Goal: Entertainment & Leisure: Consume media (video, audio)

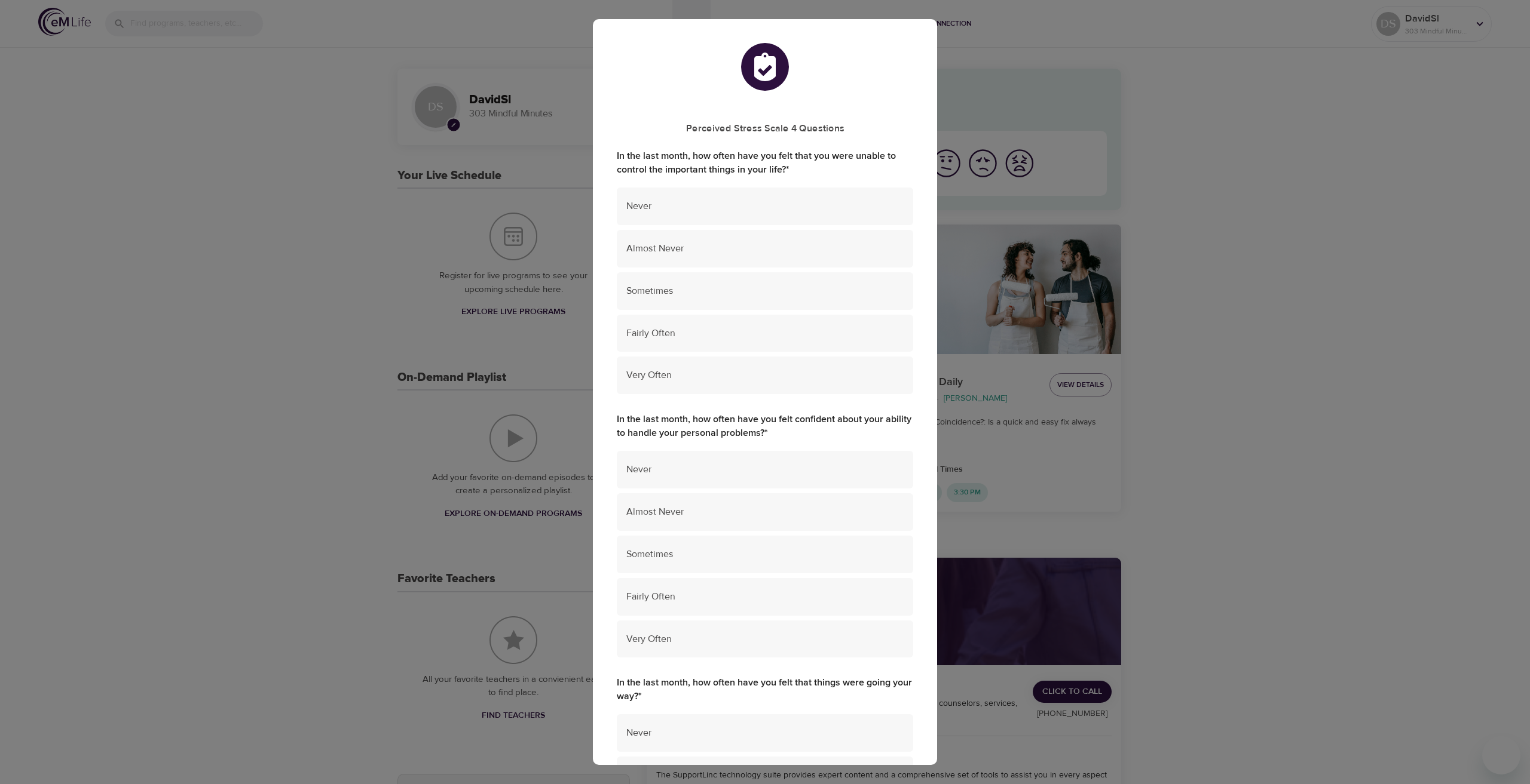
click at [1360, 177] on div "Perceived Stress Scale 4 Questions In the last month, how often have you felt t…" at bounding box center [765, 392] width 1530 height 784
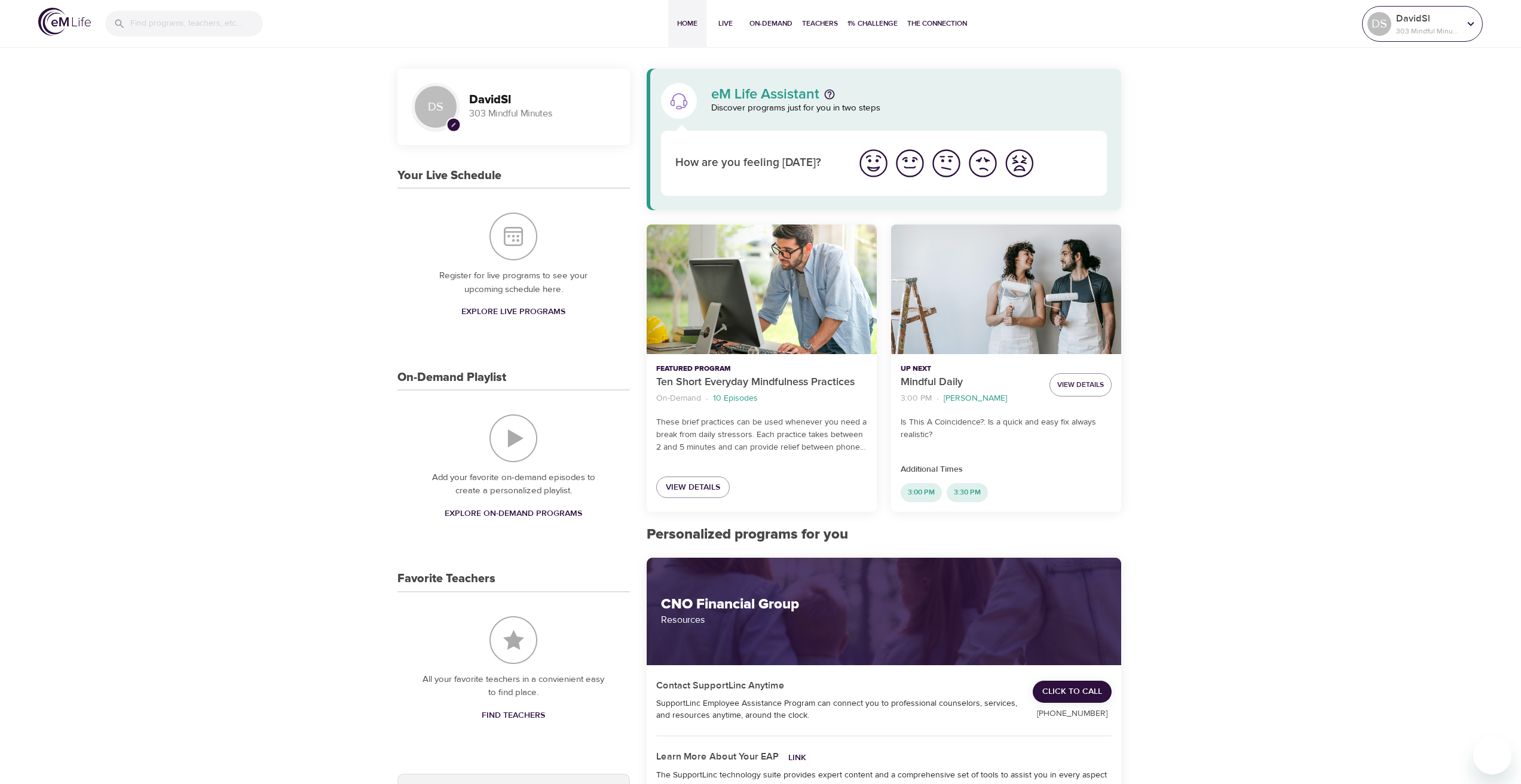
click at [1384, 25] on div "DS" at bounding box center [1379, 24] width 24 height 24
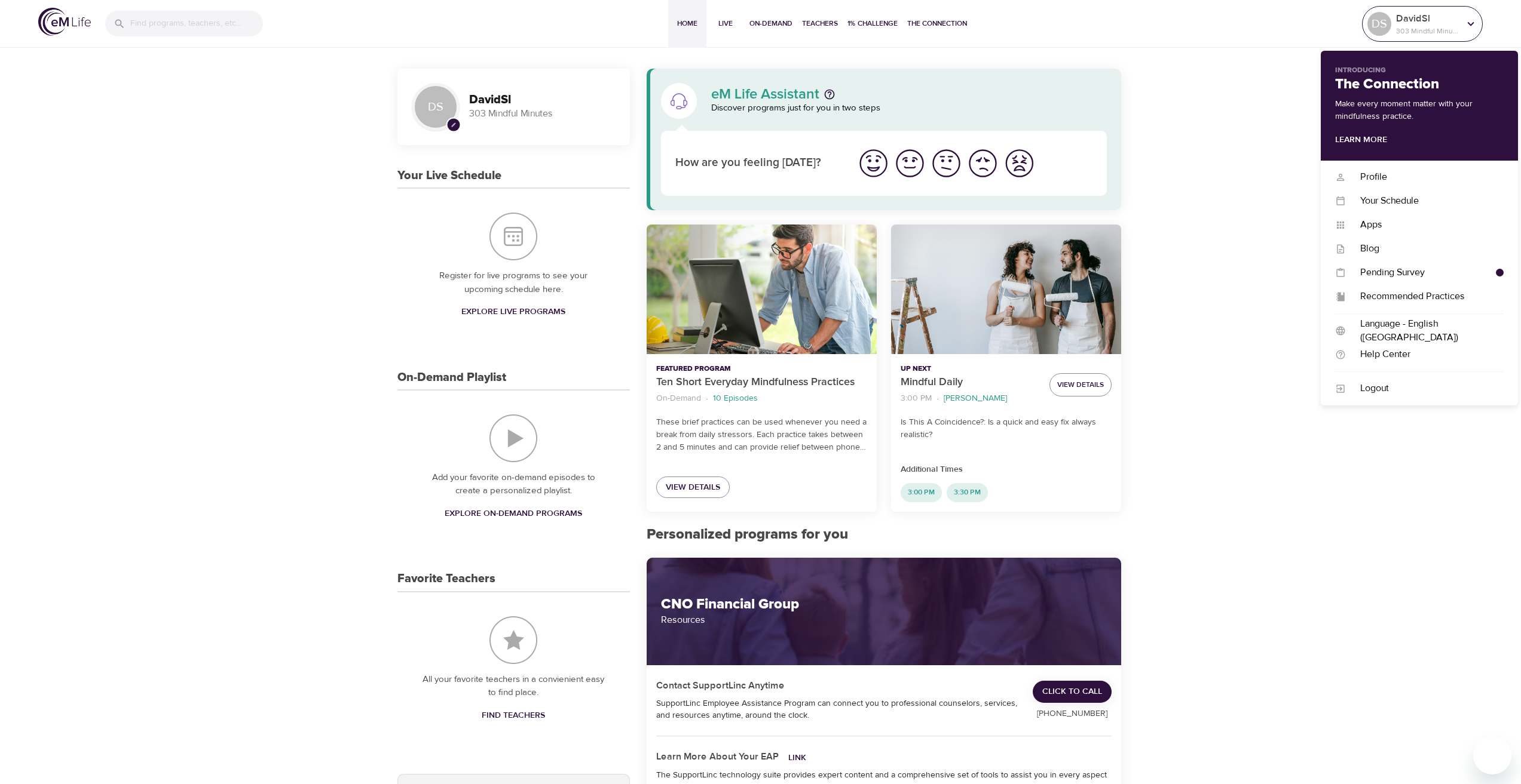
click at [1384, 25] on div "DS" at bounding box center [1379, 24] width 24 height 24
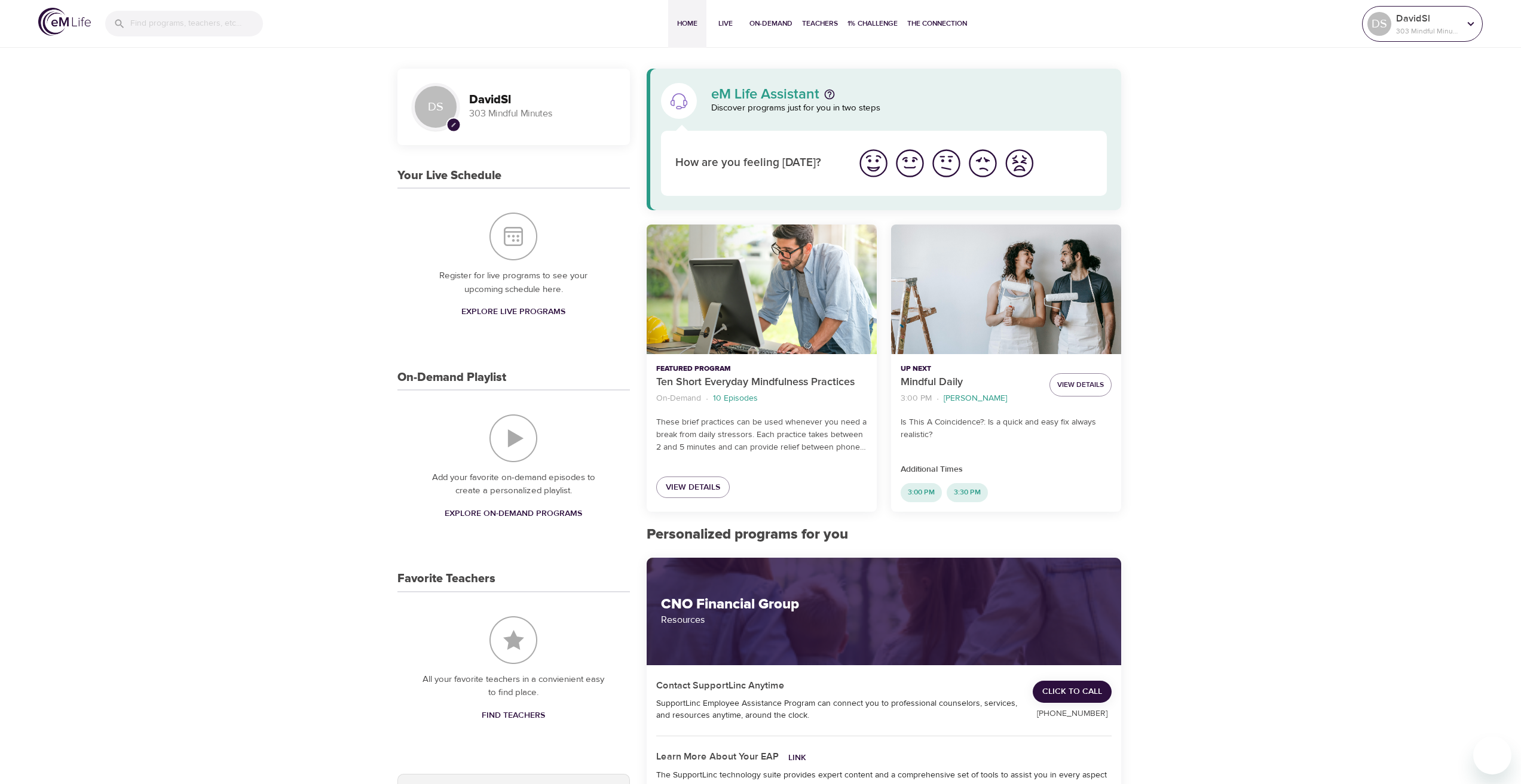
click at [1454, 18] on p "DavidSl" at bounding box center [1428, 18] width 64 height 15
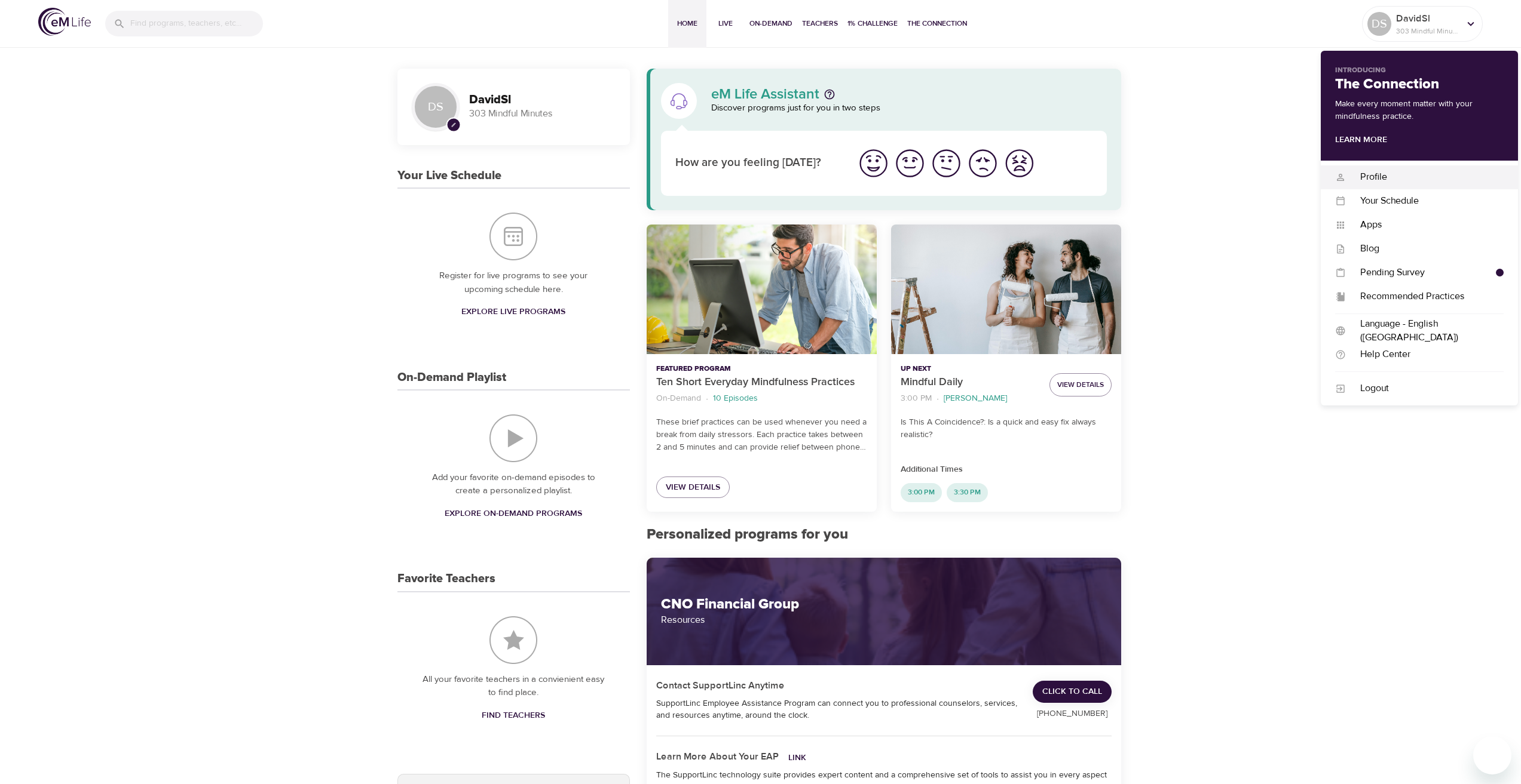
click at [1392, 180] on div "Profile" at bounding box center [1424, 177] width 158 height 14
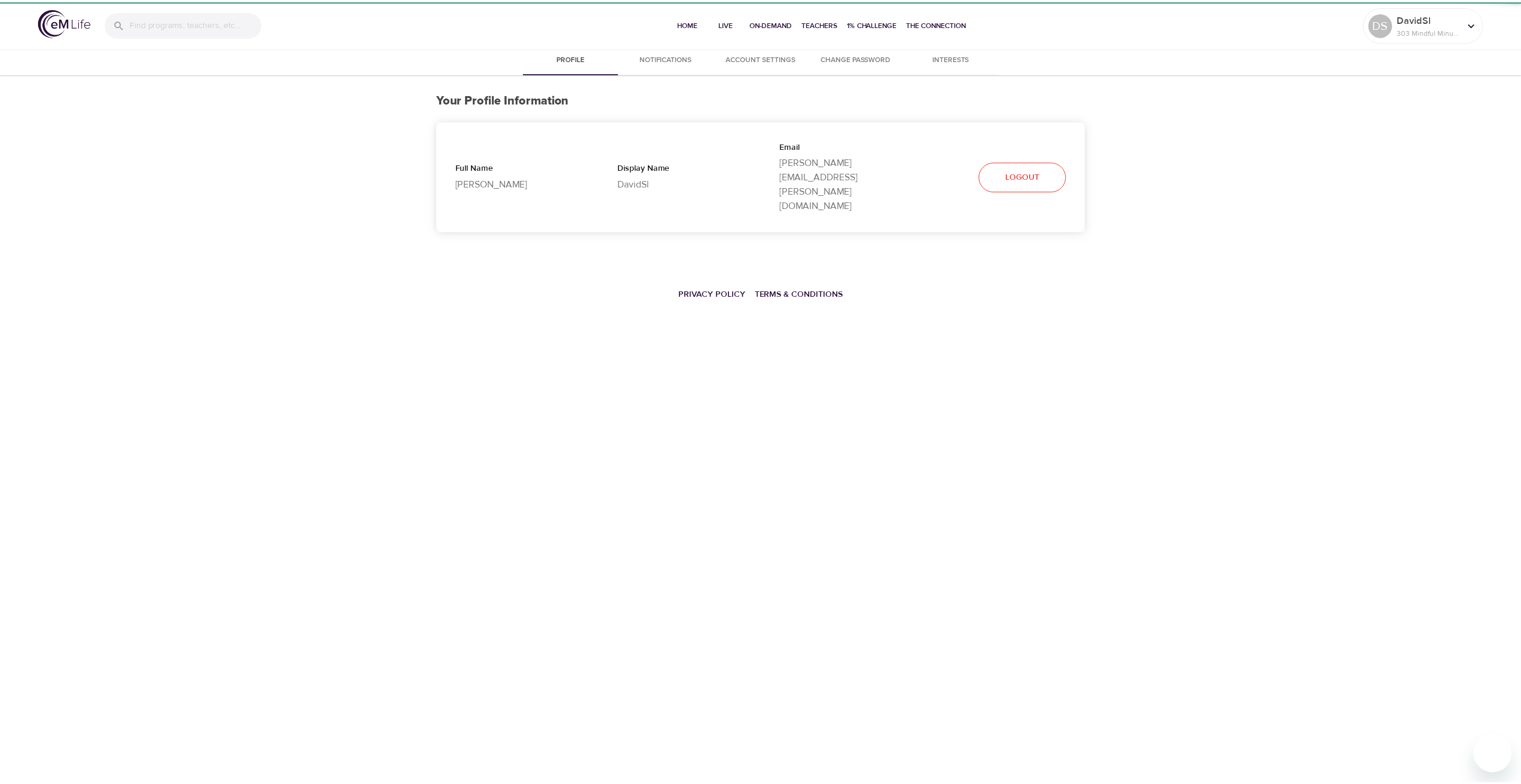
select select "10"
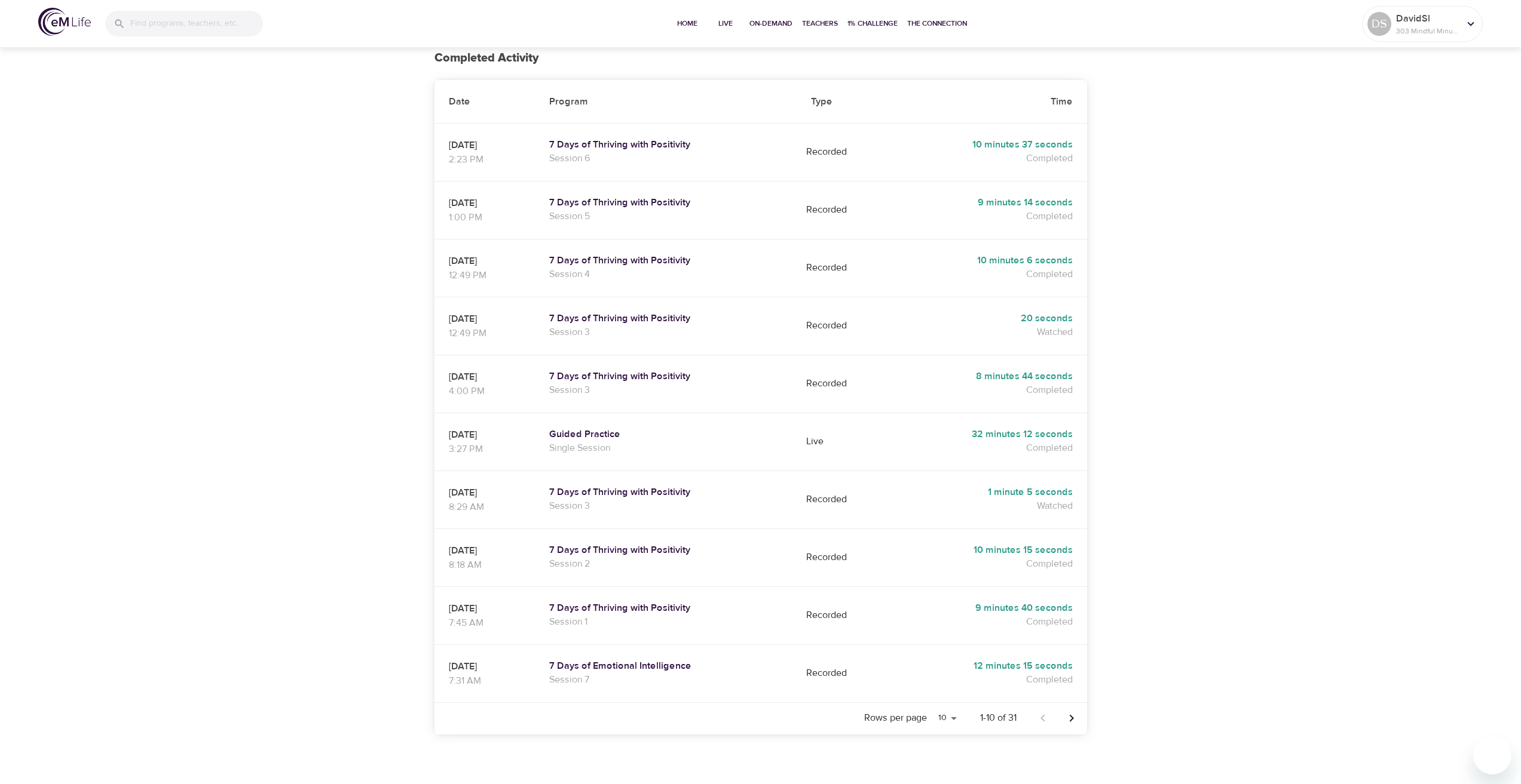
scroll to position [239, 0]
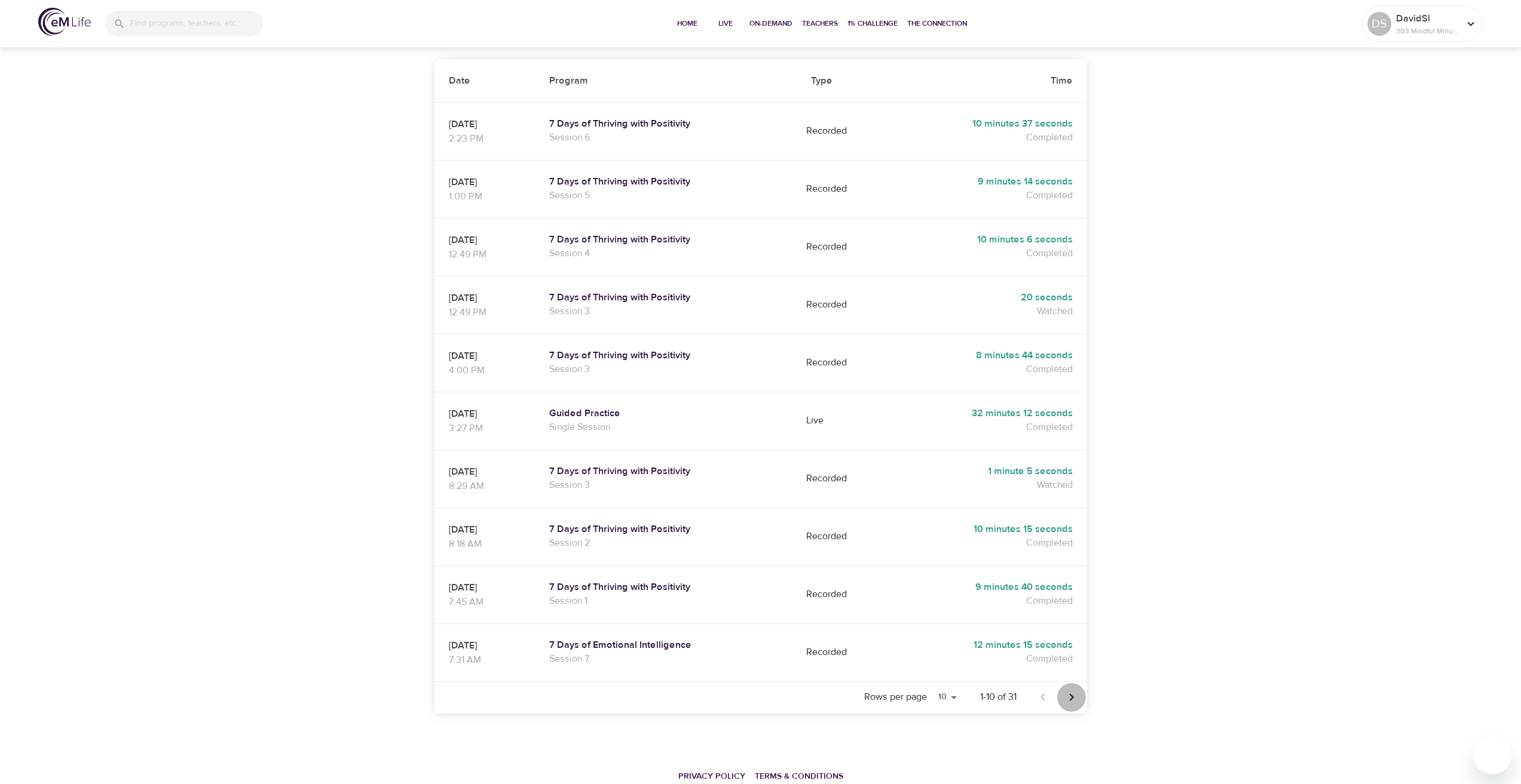
click at [1069, 690] on icon "Next page" at bounding box center [1072, 697] width 15 height 15
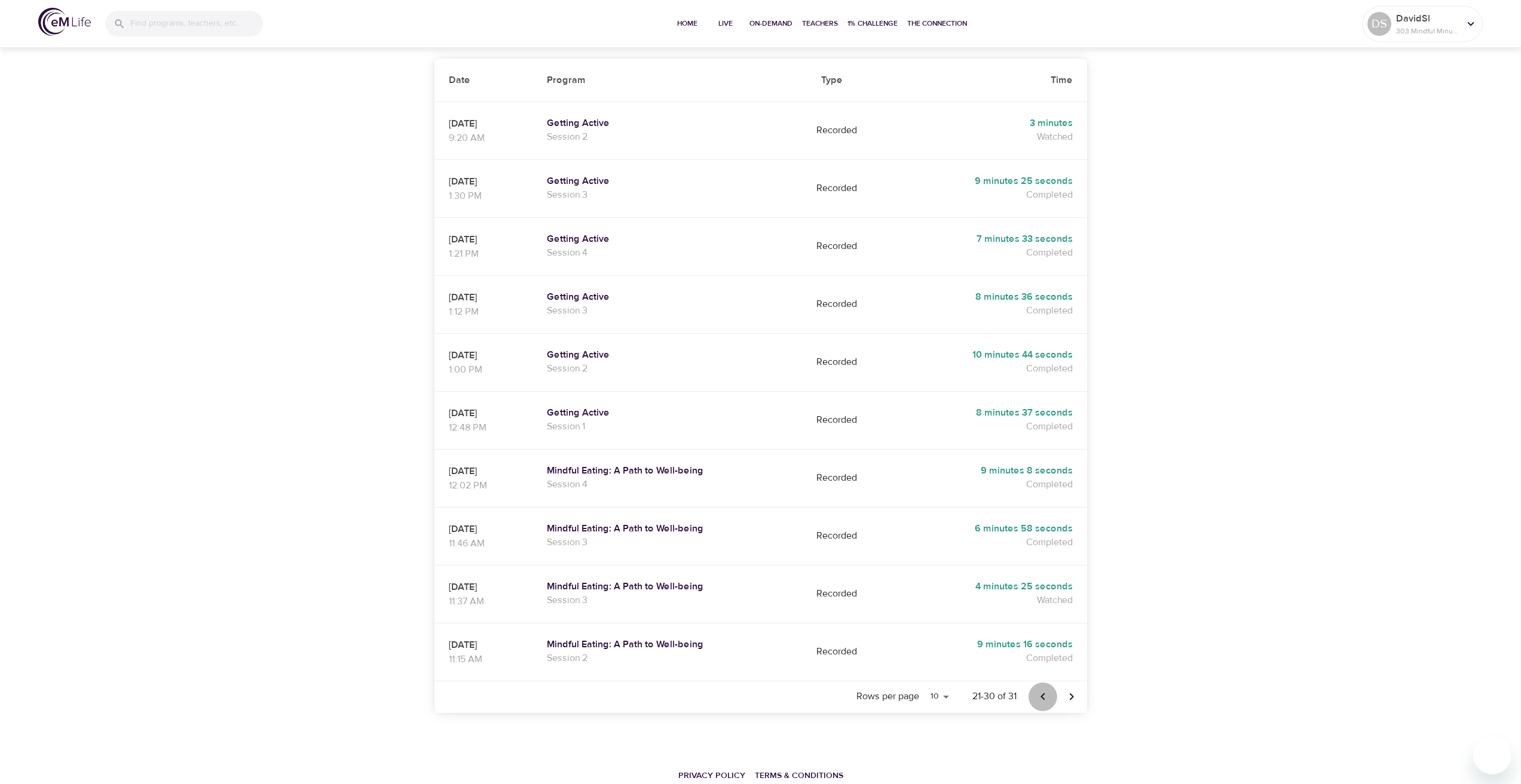
click at [1048, 690] on icon "Previous page" at bounding box center [1043, 697] width 15 height 15
click at [1040, 683] on button "Previous page" at bounding box center [1042, 696] width 29 height 29
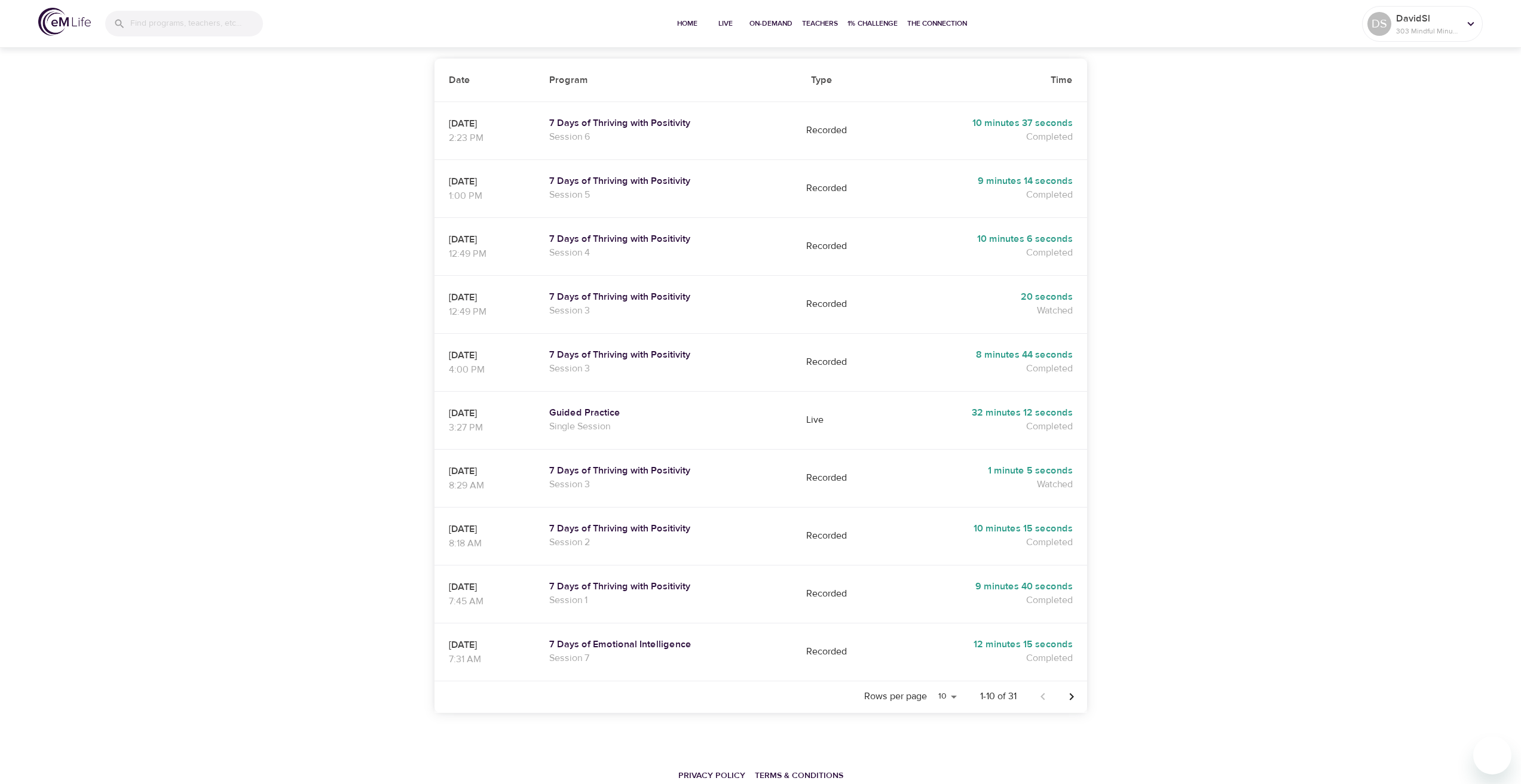
click at [1040, 683] on div at bounding box center [1057, 696] width 57 height 29
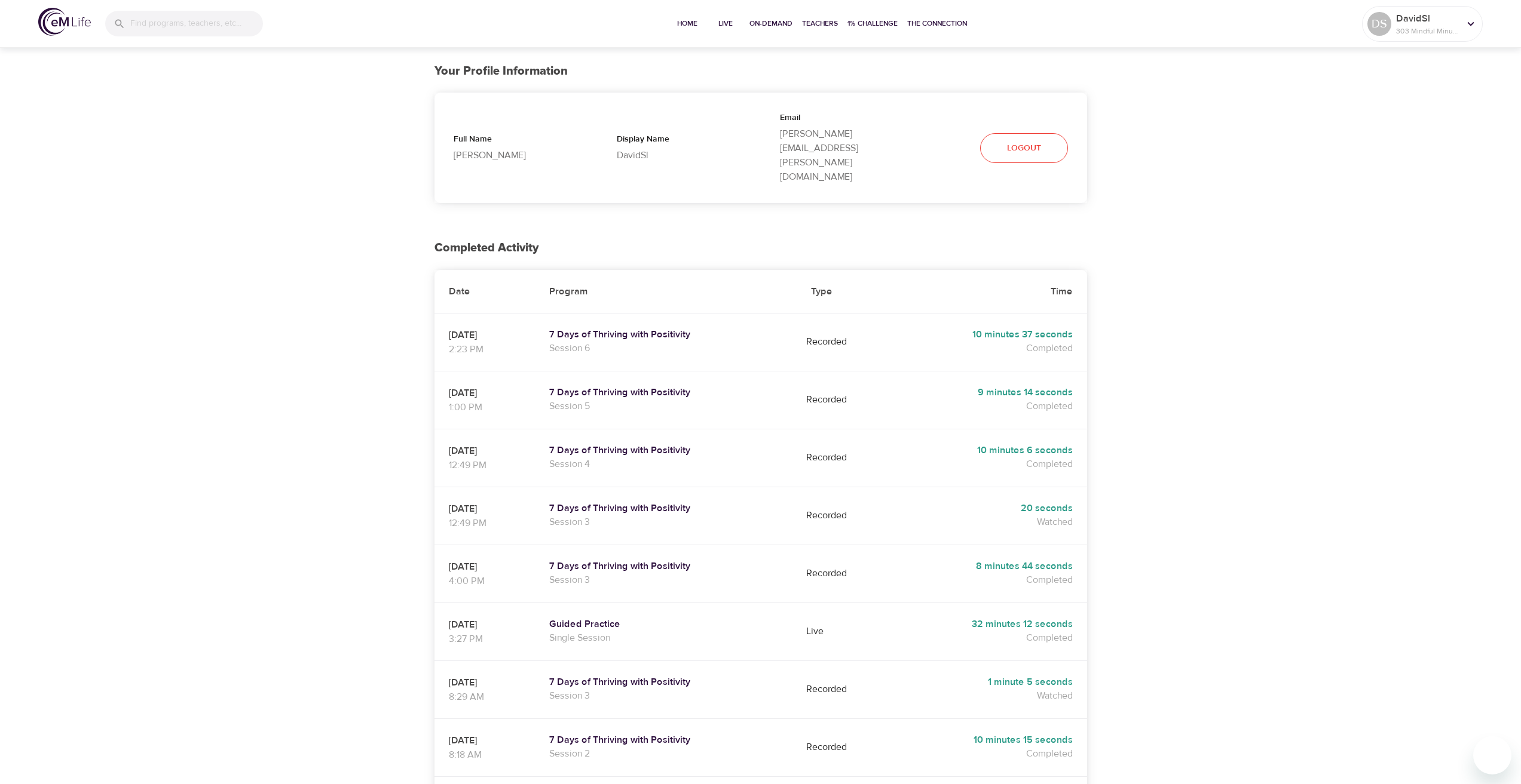
scroll to position [1, 0]
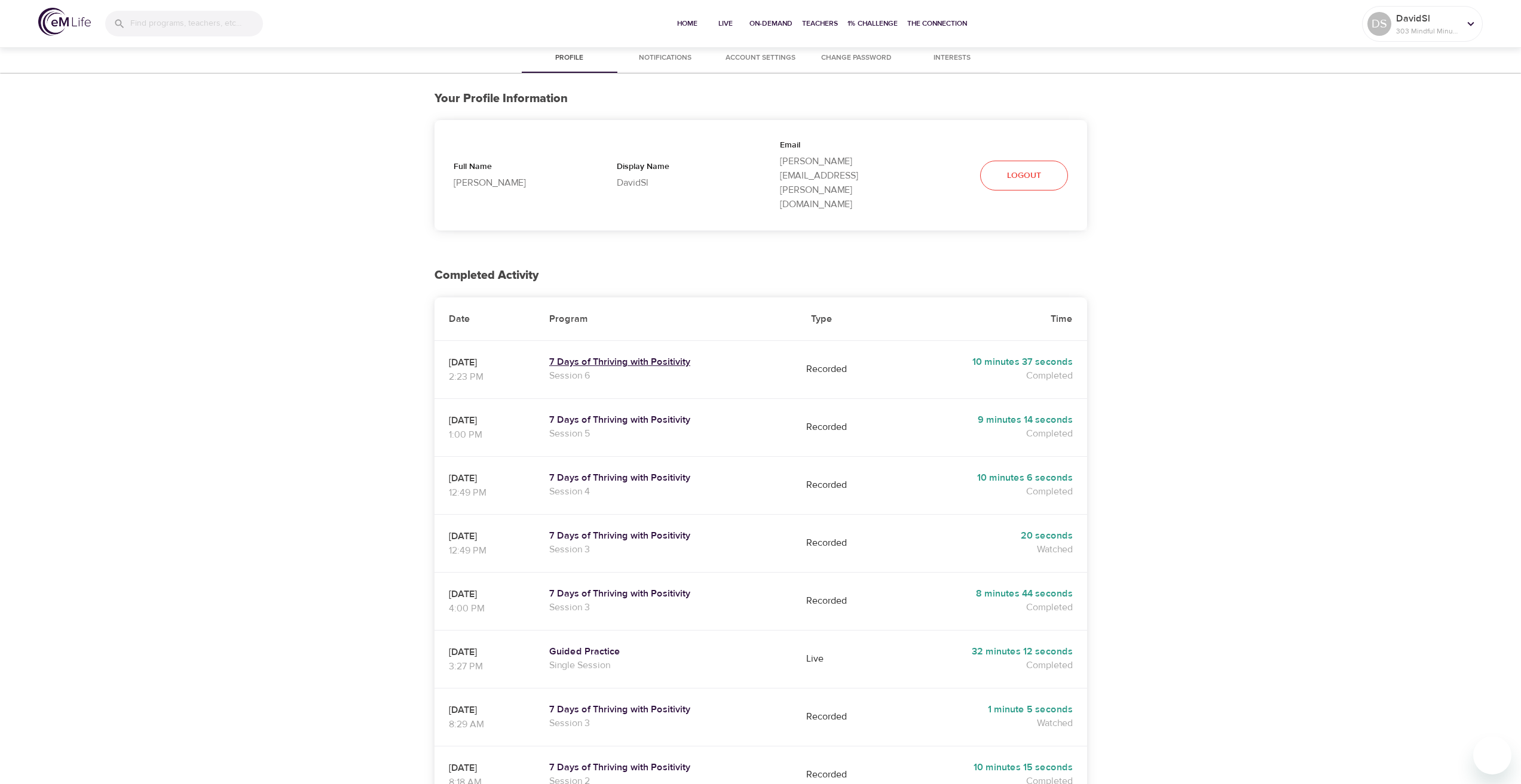
click at [611, 356] on h5 "7 Days of Thriving with Positivity" at bounding box center [665, 362] width 234 height 13
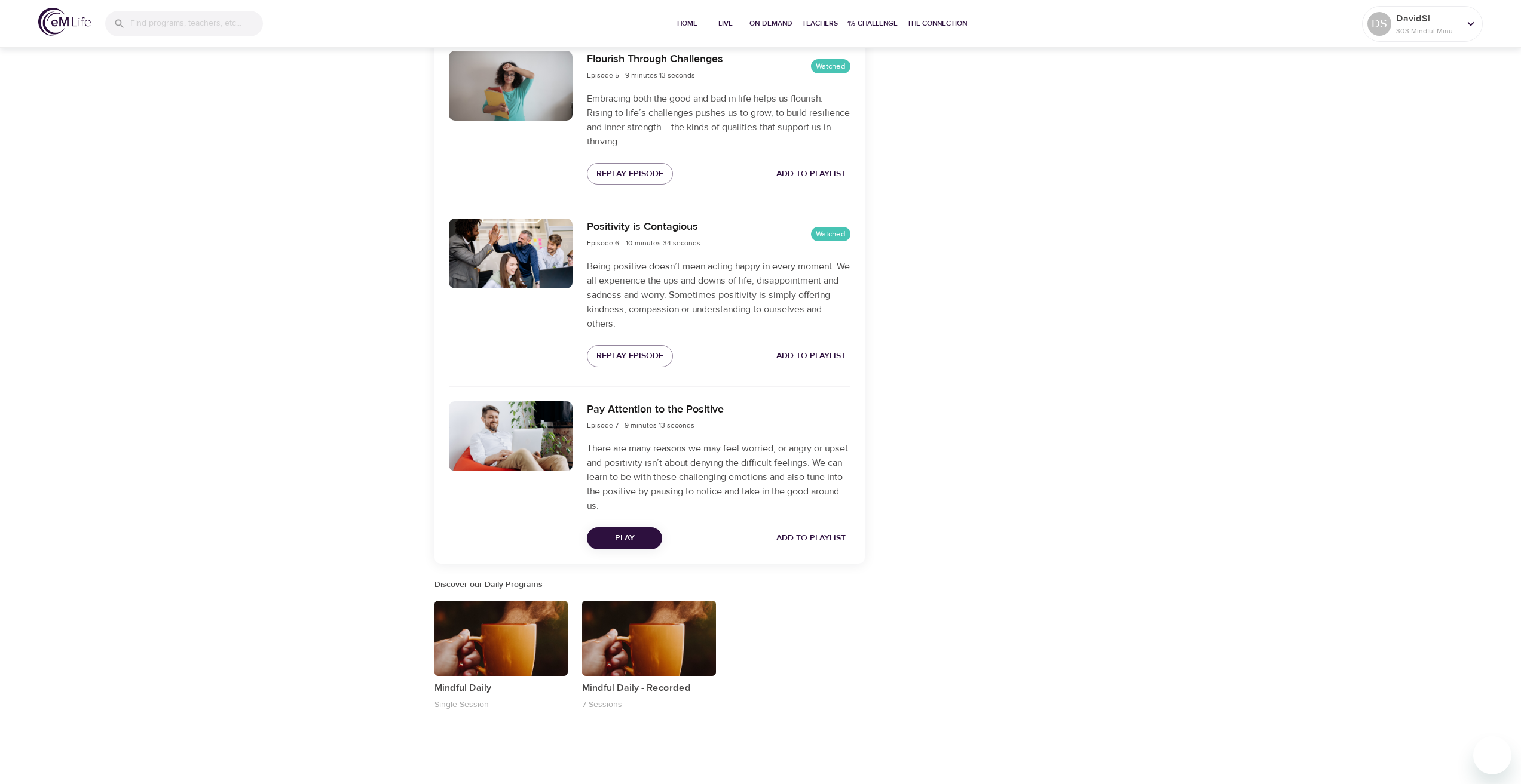
scroll to position [1136, 0]
click at [641, 530] on span "Play" at bounding box center [624, 537] width 56 height 15
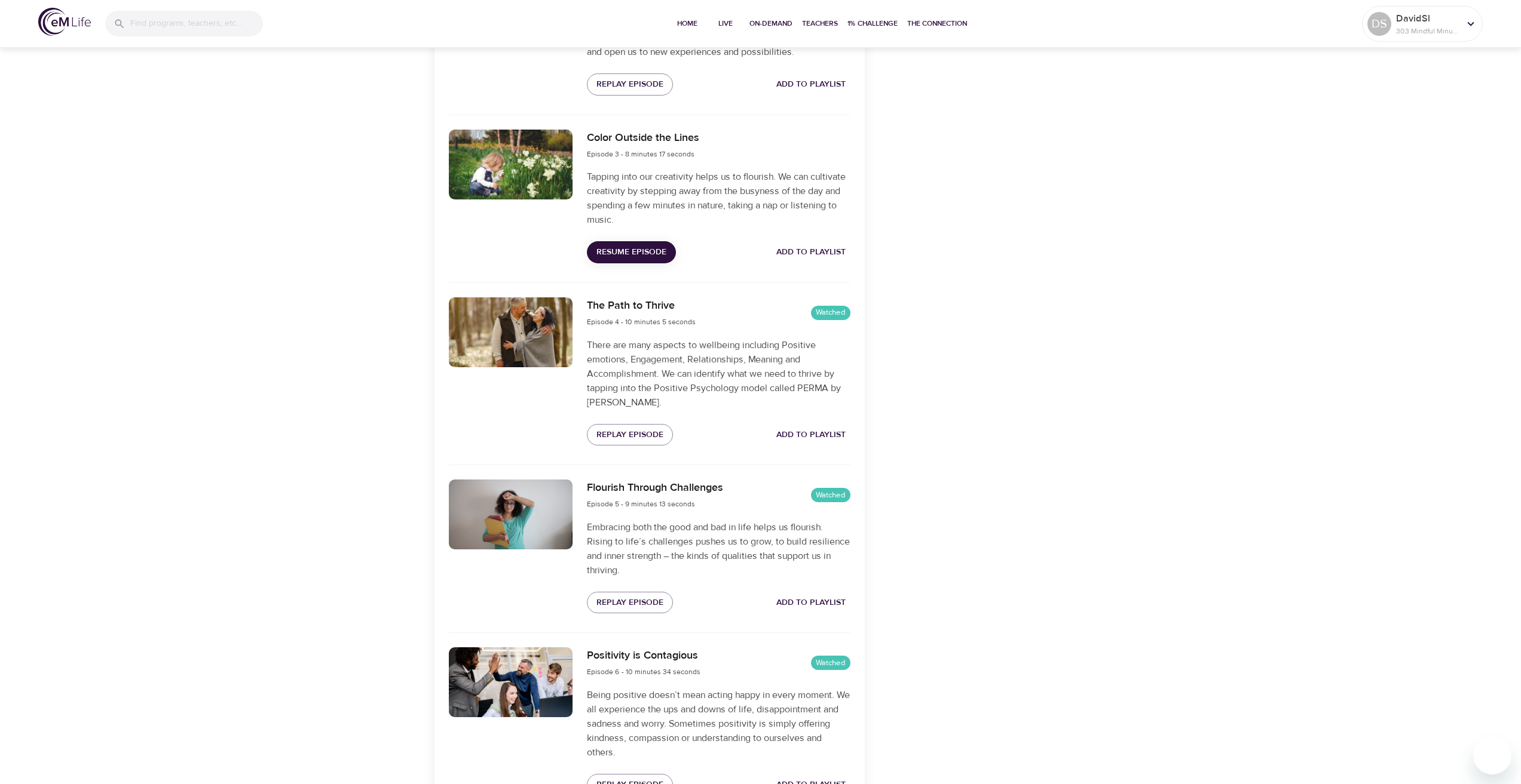
scroll to position [540, 0]
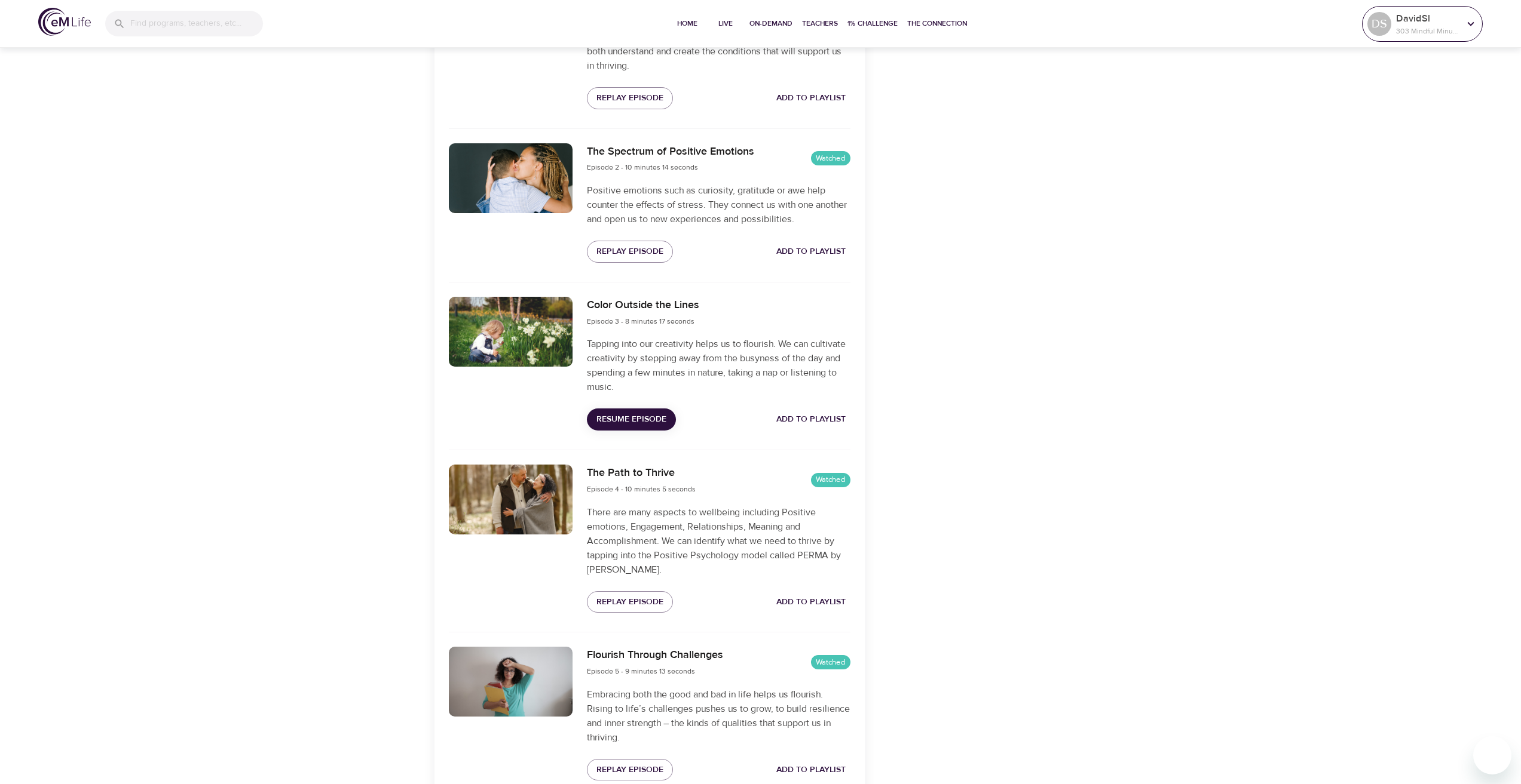
click at [1419, 33] on p "303 Mindful Minutes" at bounding box center [1428, 31] width 64 height 11
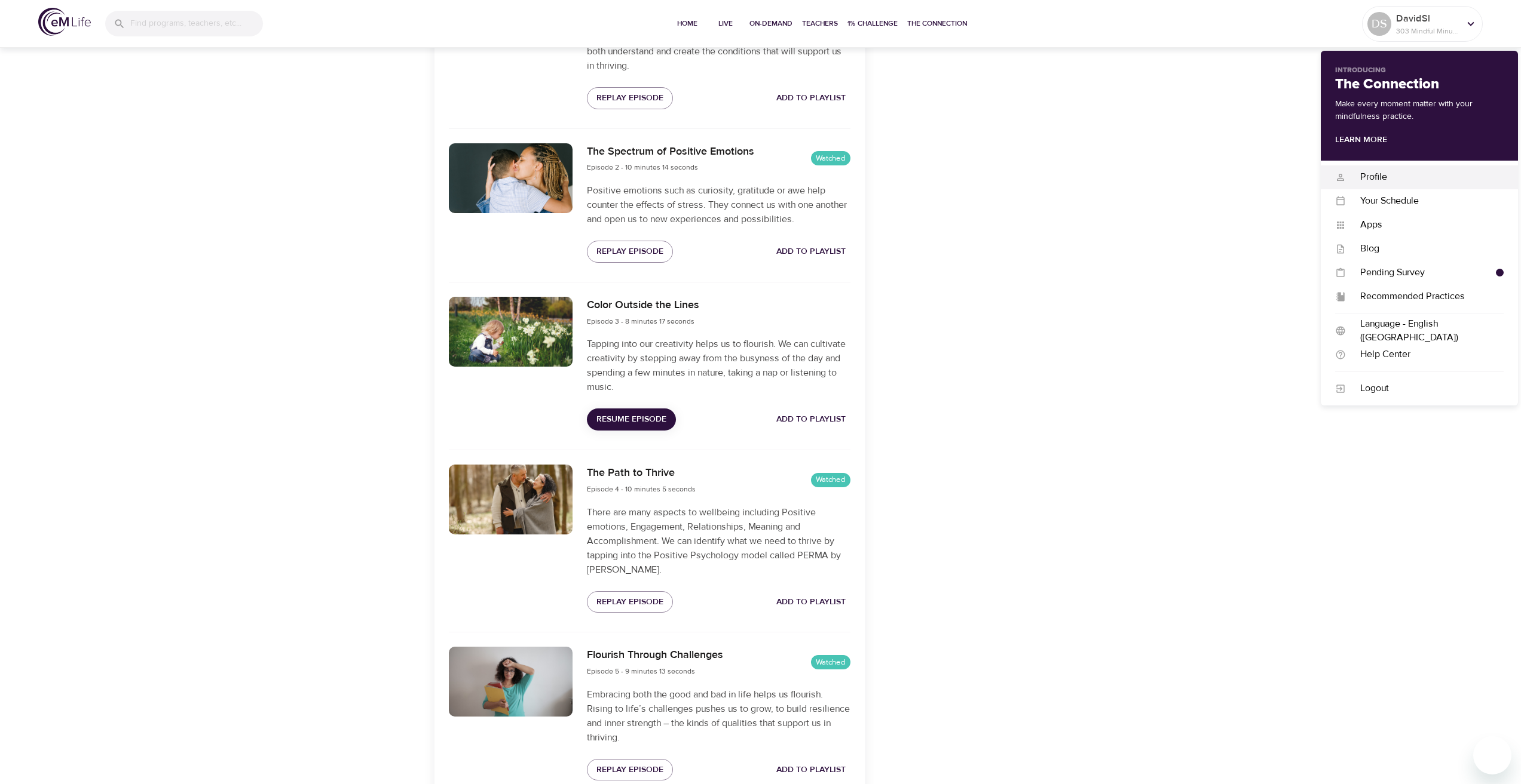
click at [1381, 179] on div "Profile" at bounding box center [1424, 177] width 158 height 14
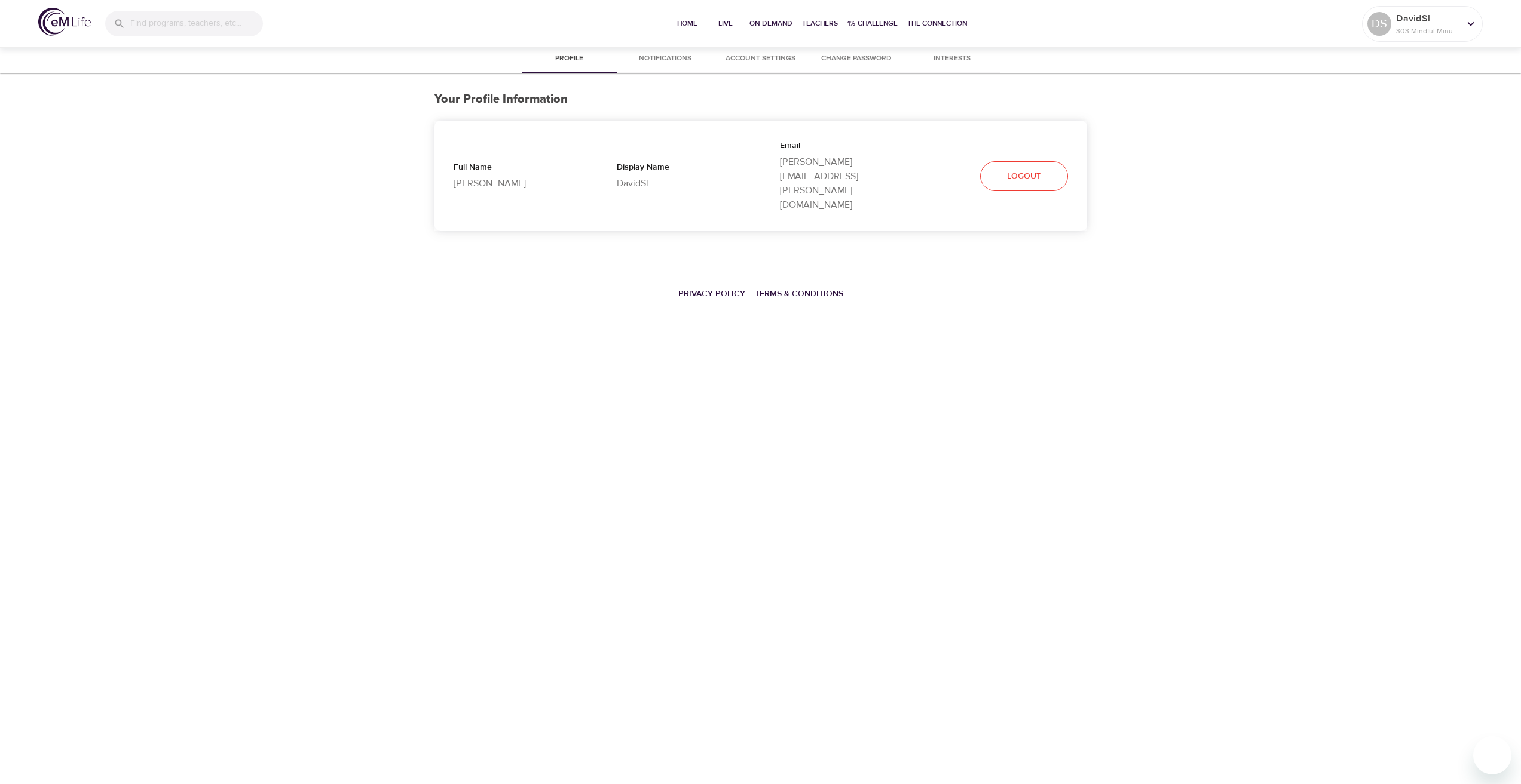
select select "10"
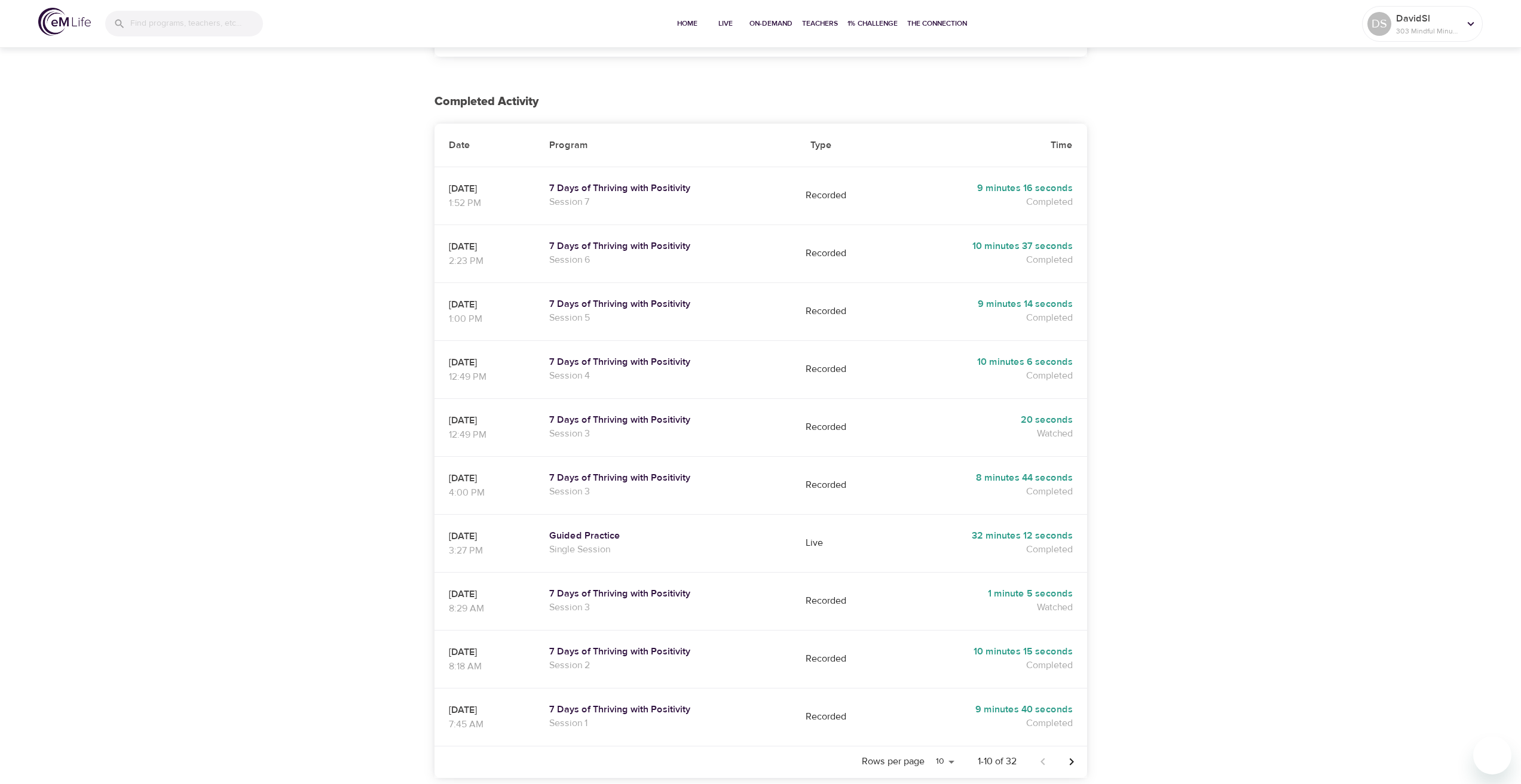
scroll to position [179, 0]
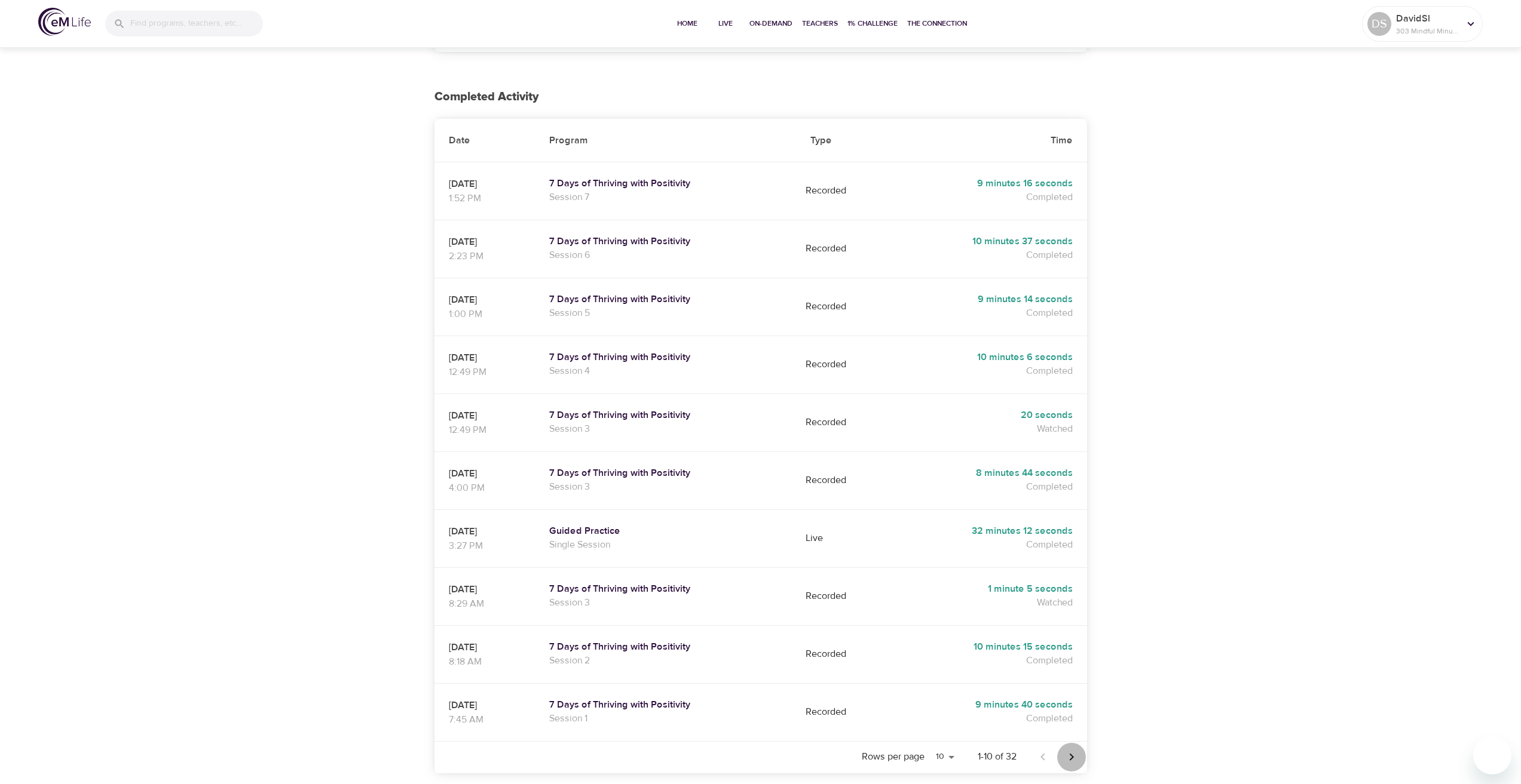
click at [1075, 750] on icon "Next page" at bounding box center [1072, 757] width 15 height 15
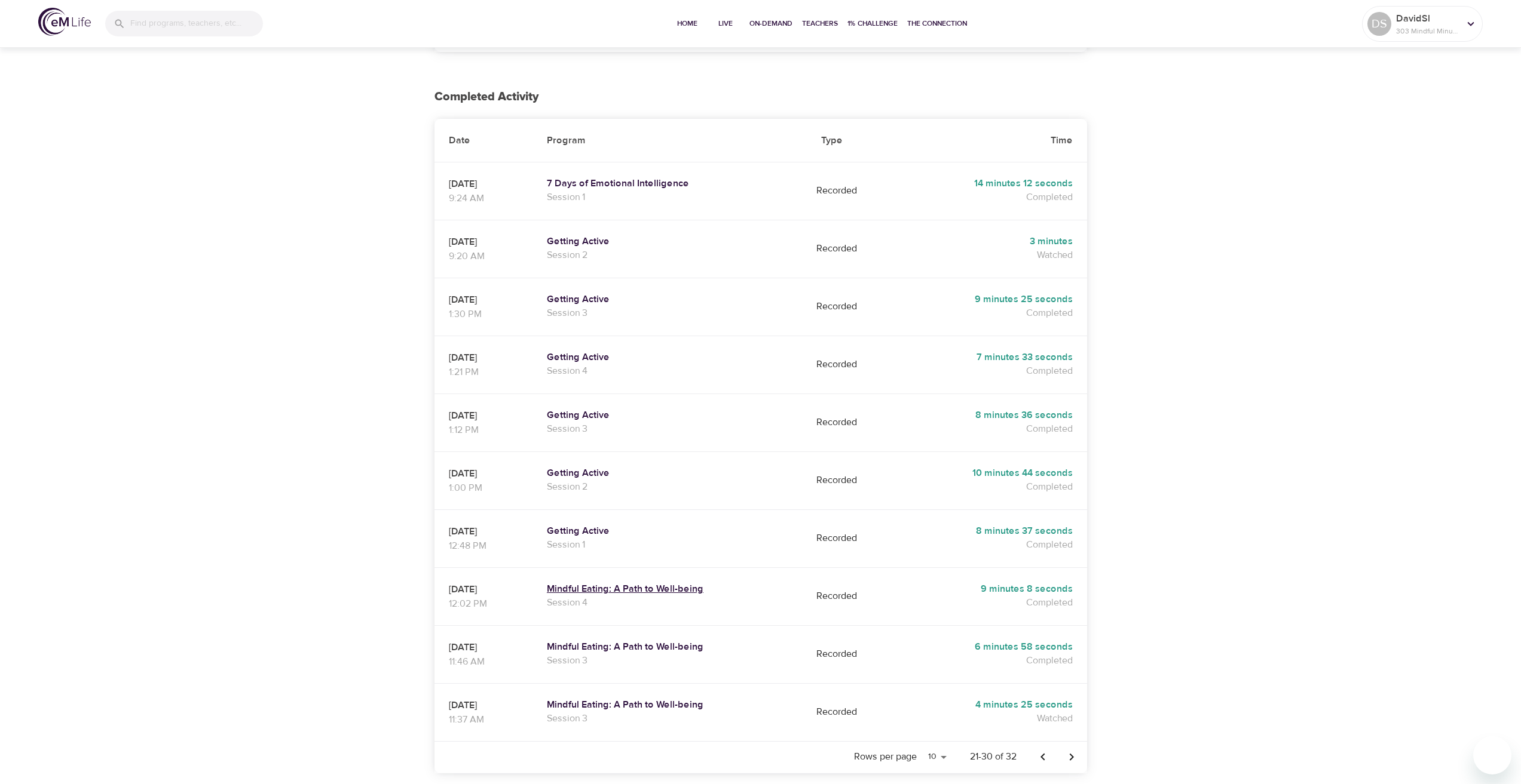
click at [651, 583] on h5 "Mindful Eating: A Path to Well-being" at bounding box center [669, 589] width 246 height 13
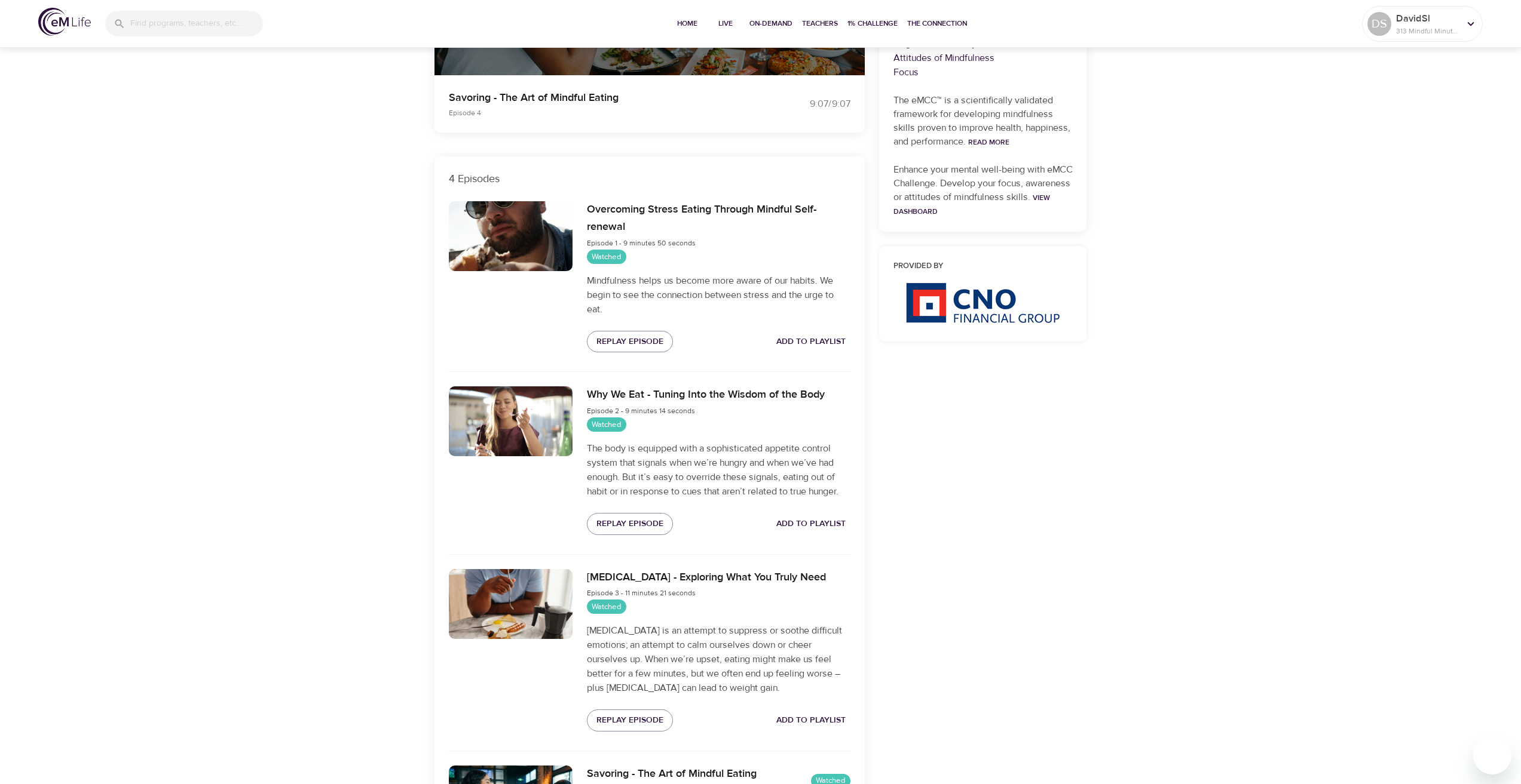
scroll to position [503, 0]
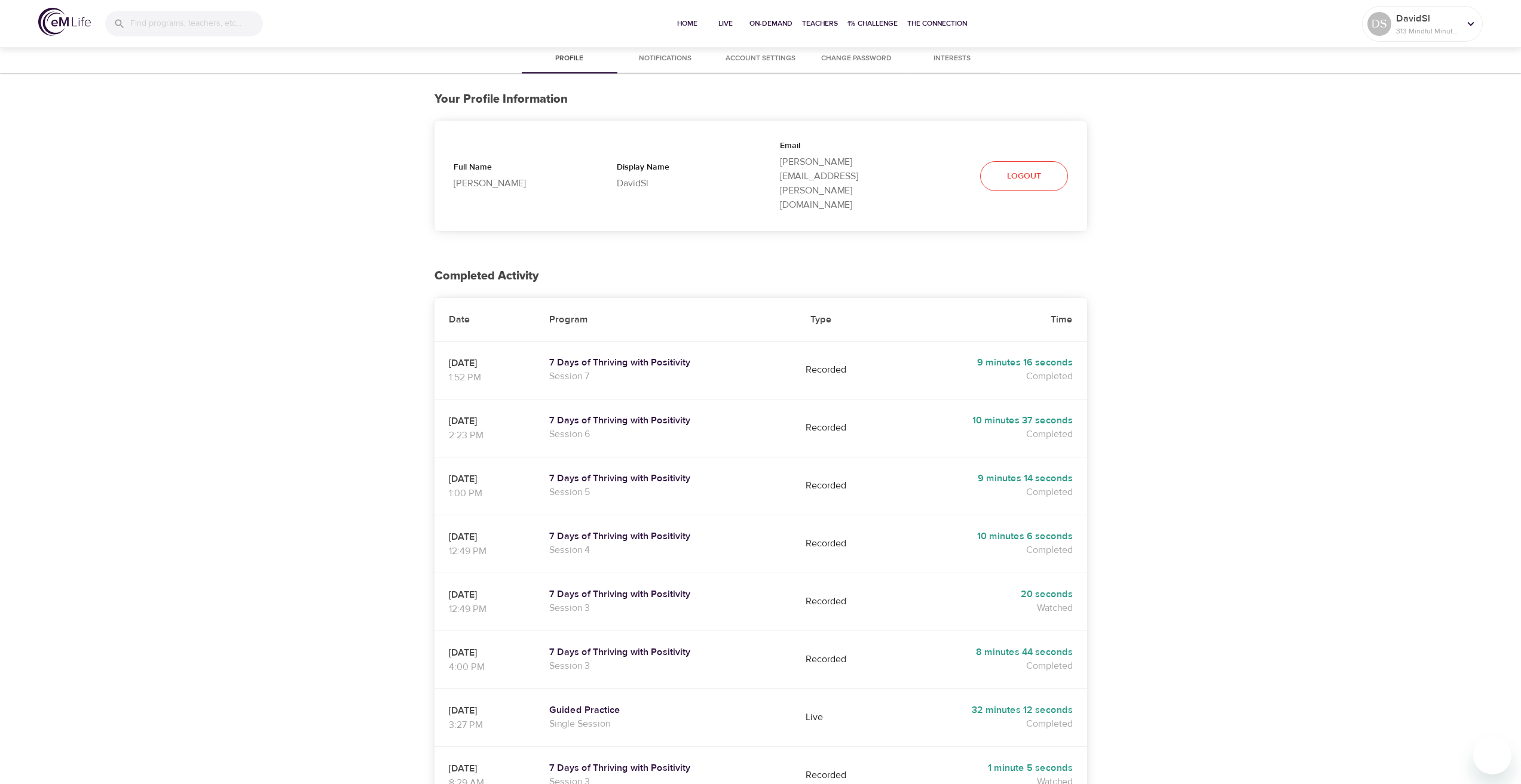
select select "10"
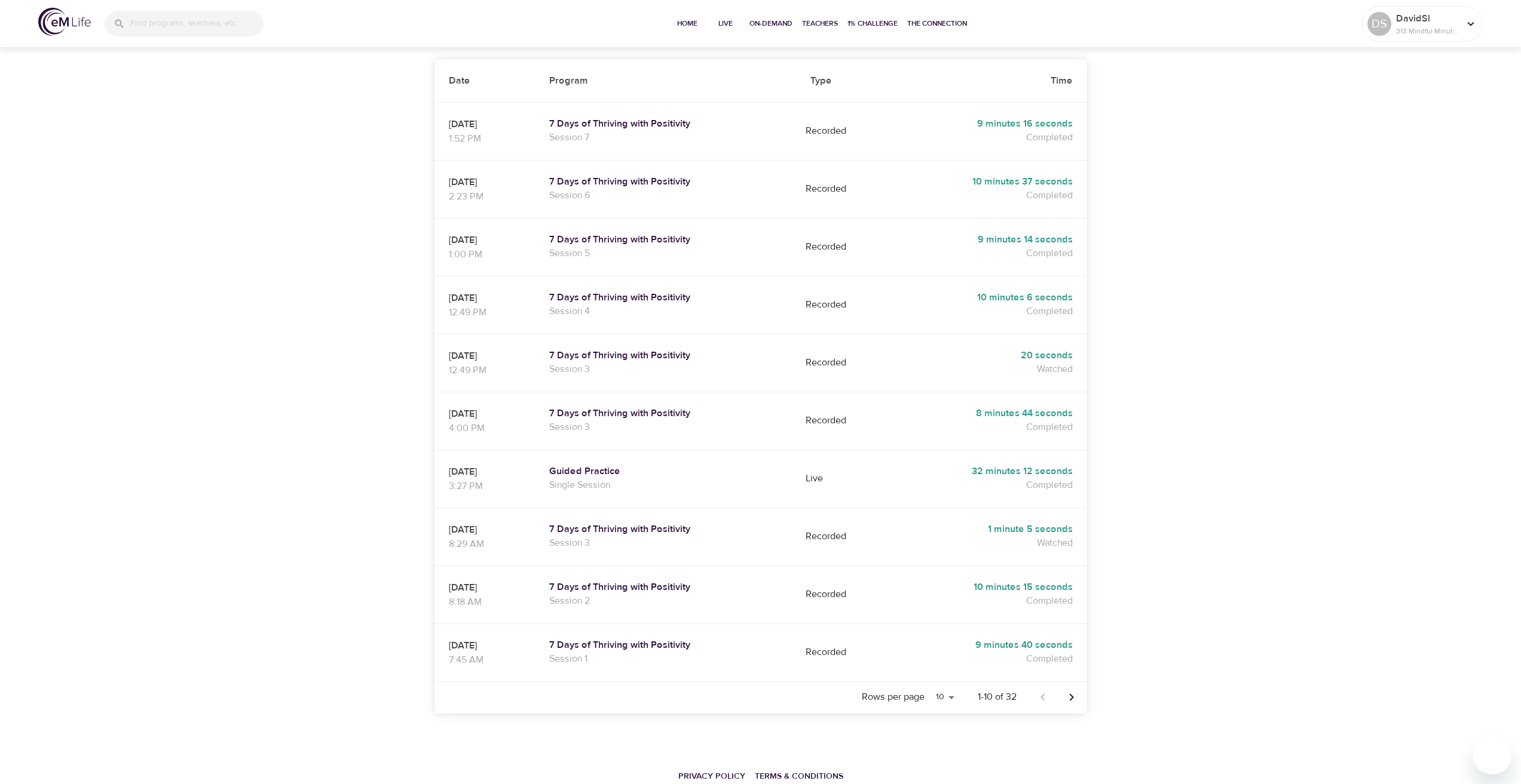
scroll to position [240, 0]
click at [1065, 690] on icon "Next page" at bounding box center [1072, 697] width 15 height 15
click at [1067, 690] on icon "Next page" at bounding box center [1072, 697] width 15 height 15
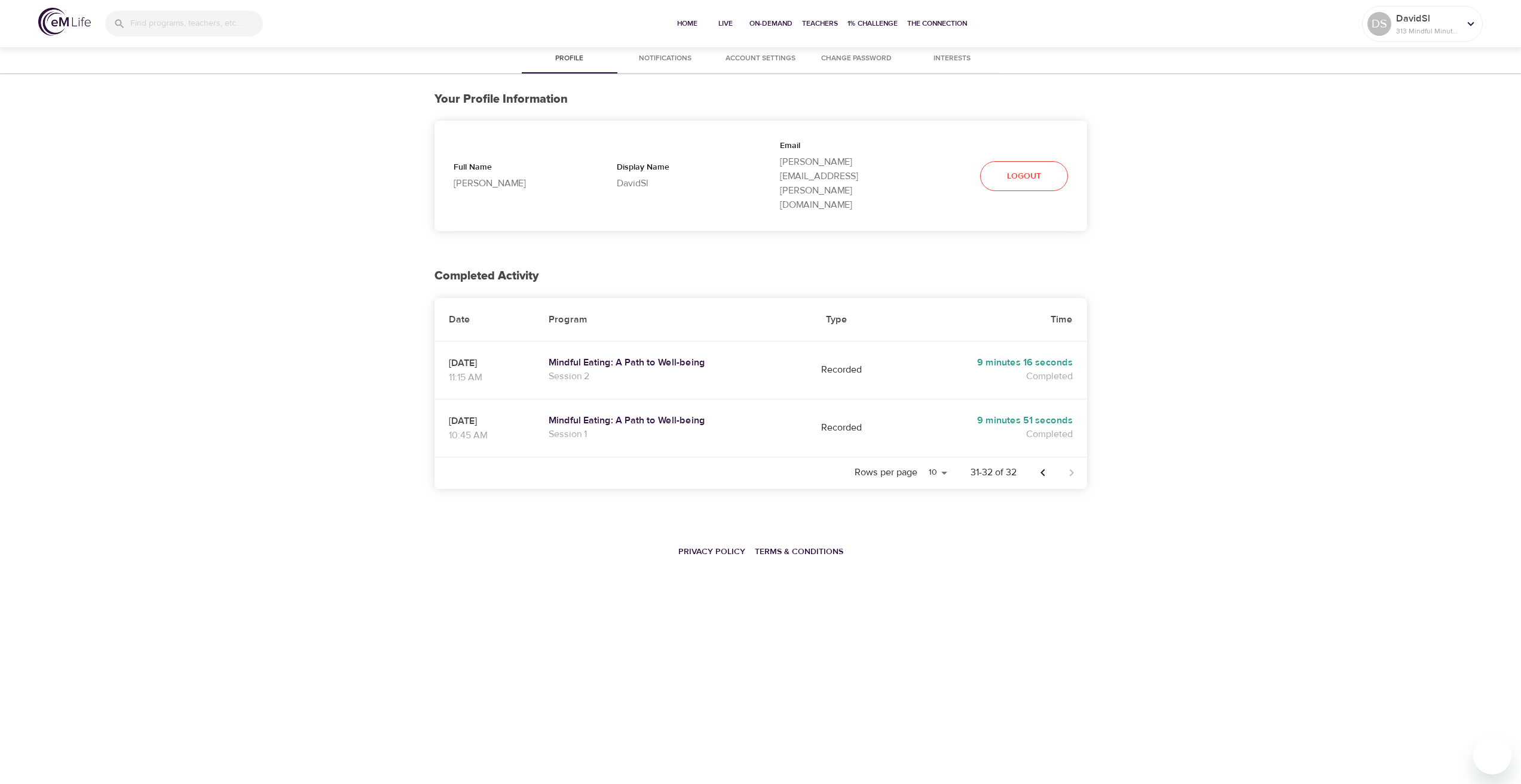
scroll to position [0, 0]
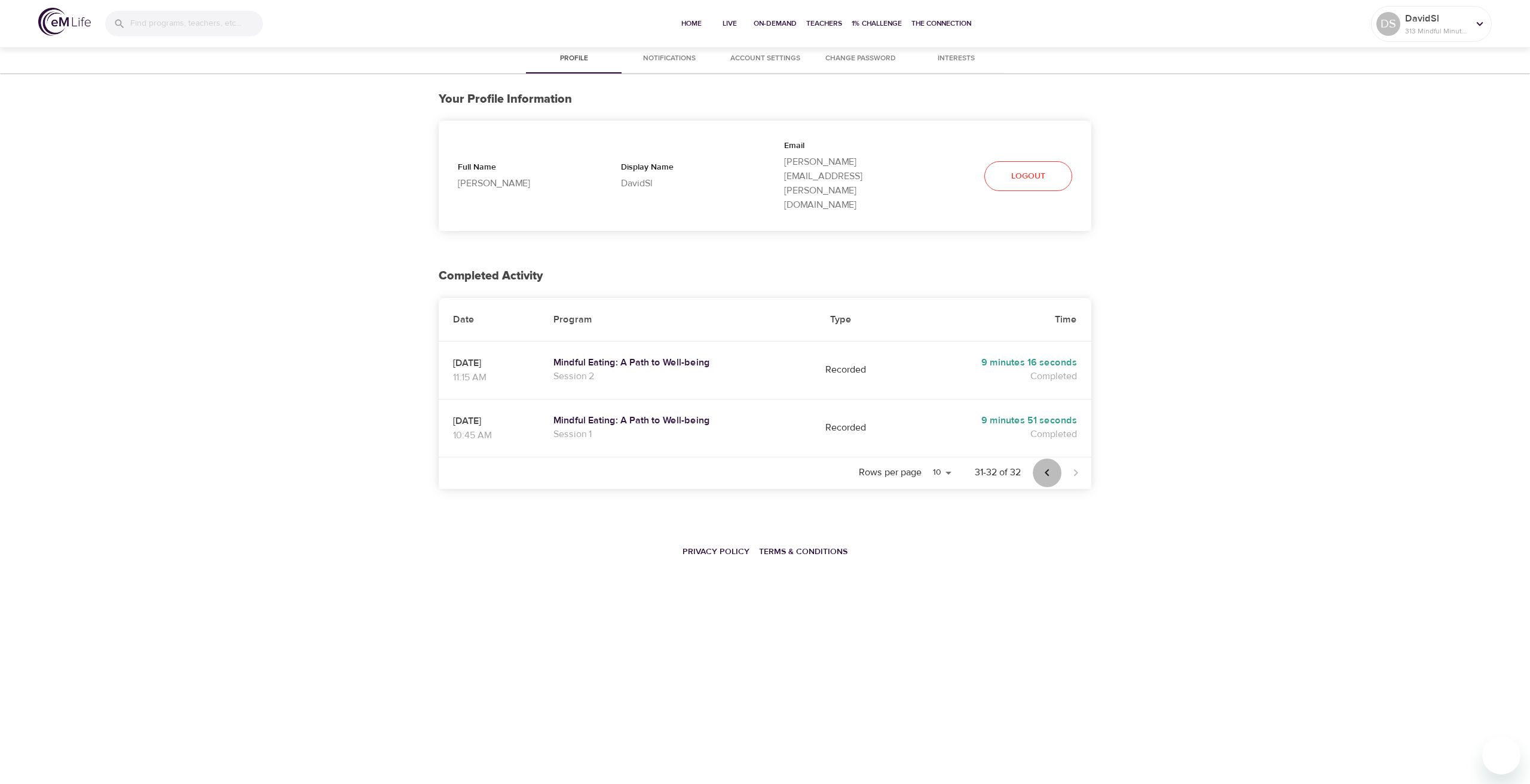
click at [1043, 466] on icon "Previous page" at bounding box center [1047, 473] width 15 height 15
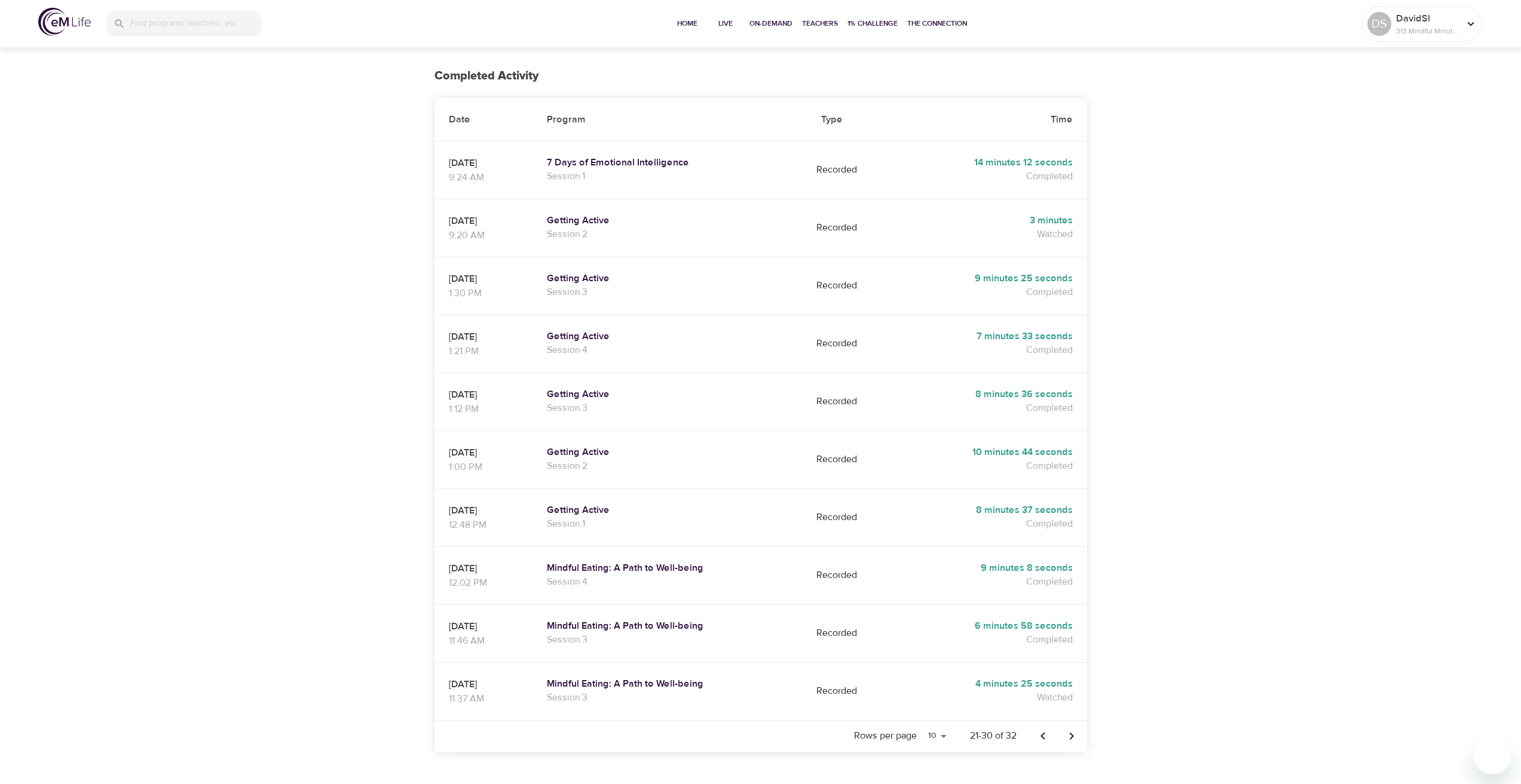
scroll to position [239, 0]
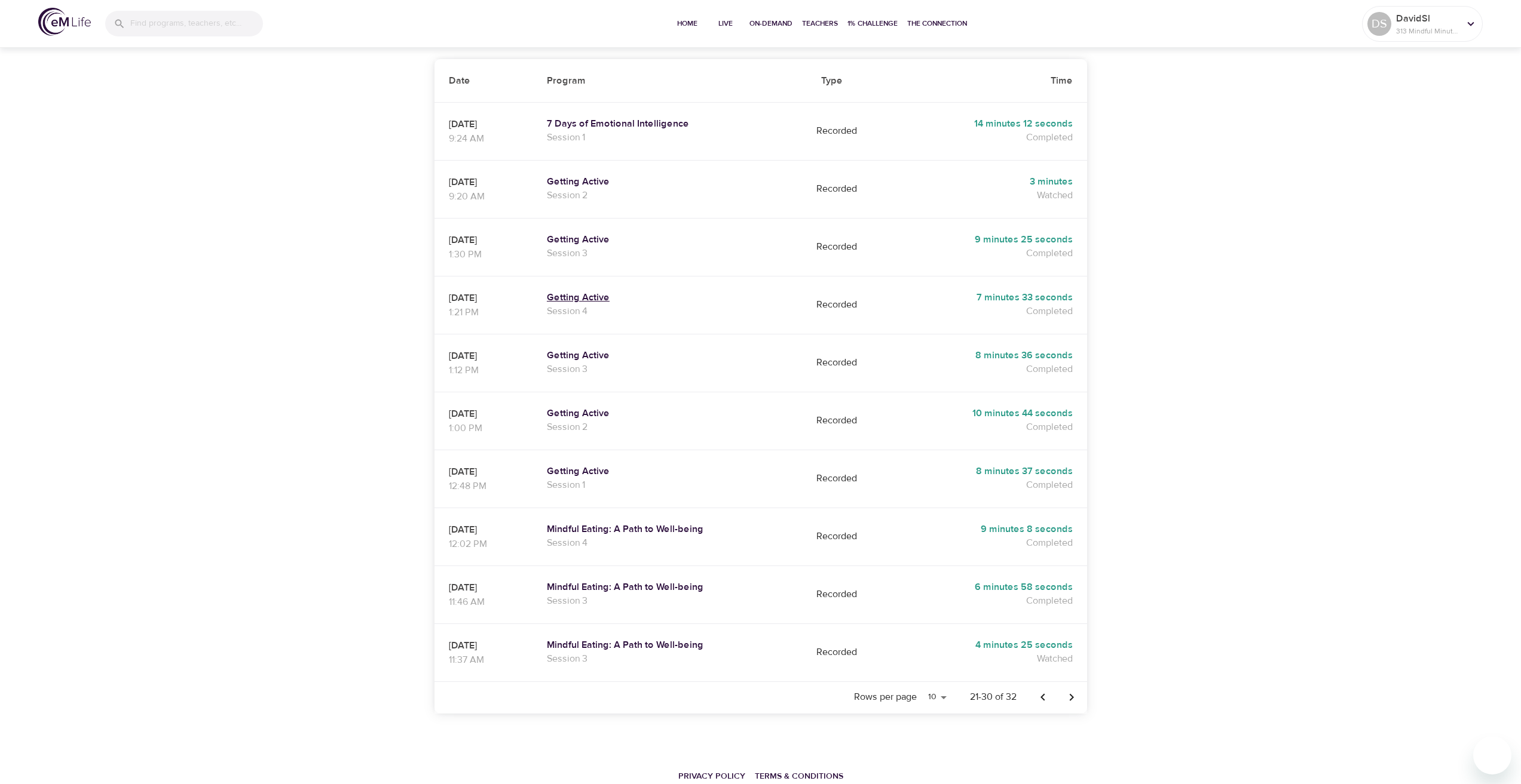
click at [599, 291] on h5 "Getting Active" at bounding box center [669, 298] width 246 height 13
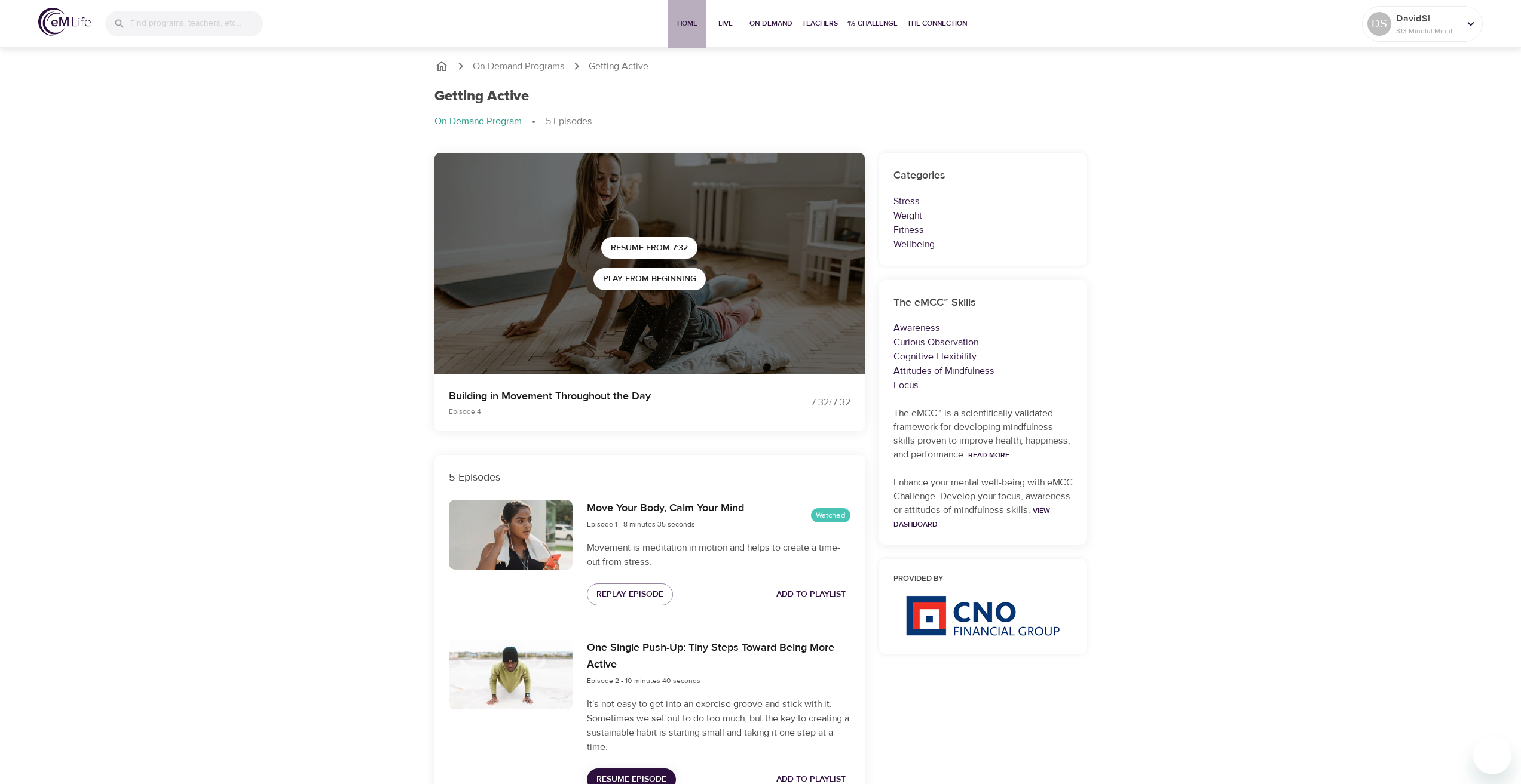
click at [698, 31] on button "Home" at bounding box center [687, 24] width 38 height 48
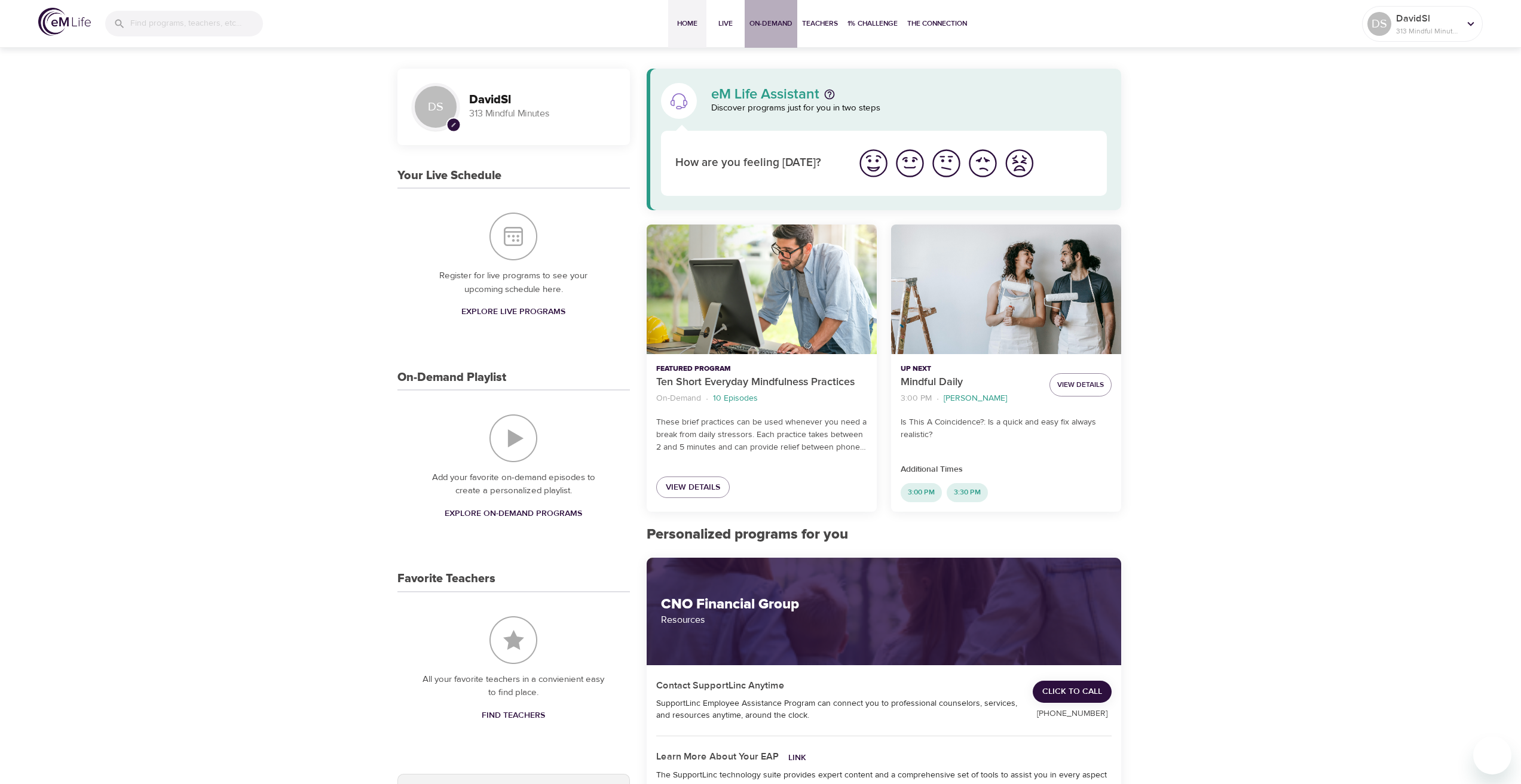
click at [771, 27] on span "On-Demand" at bounding box center [771, 24] width 43 height 13
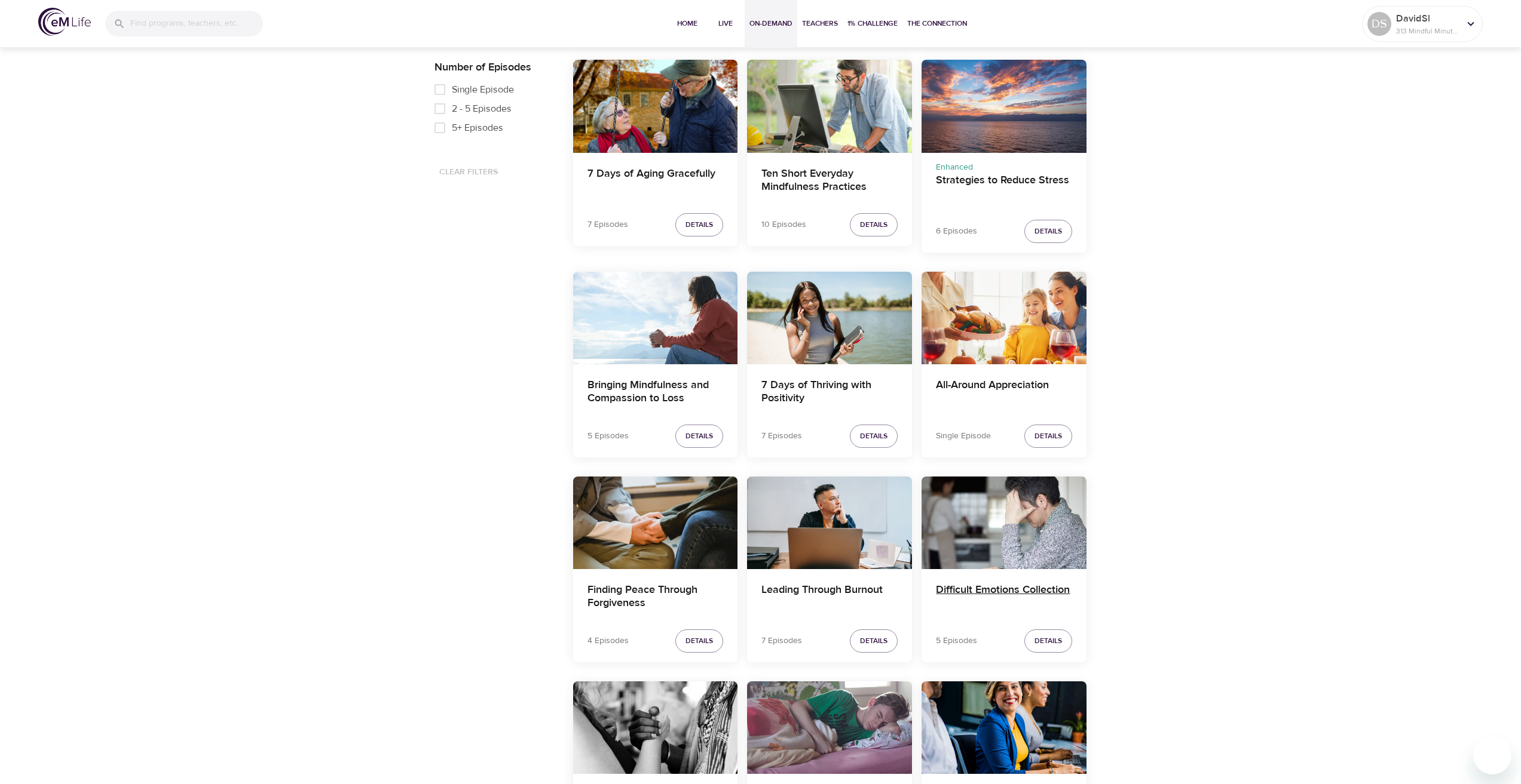
scroll to position [597, 0]
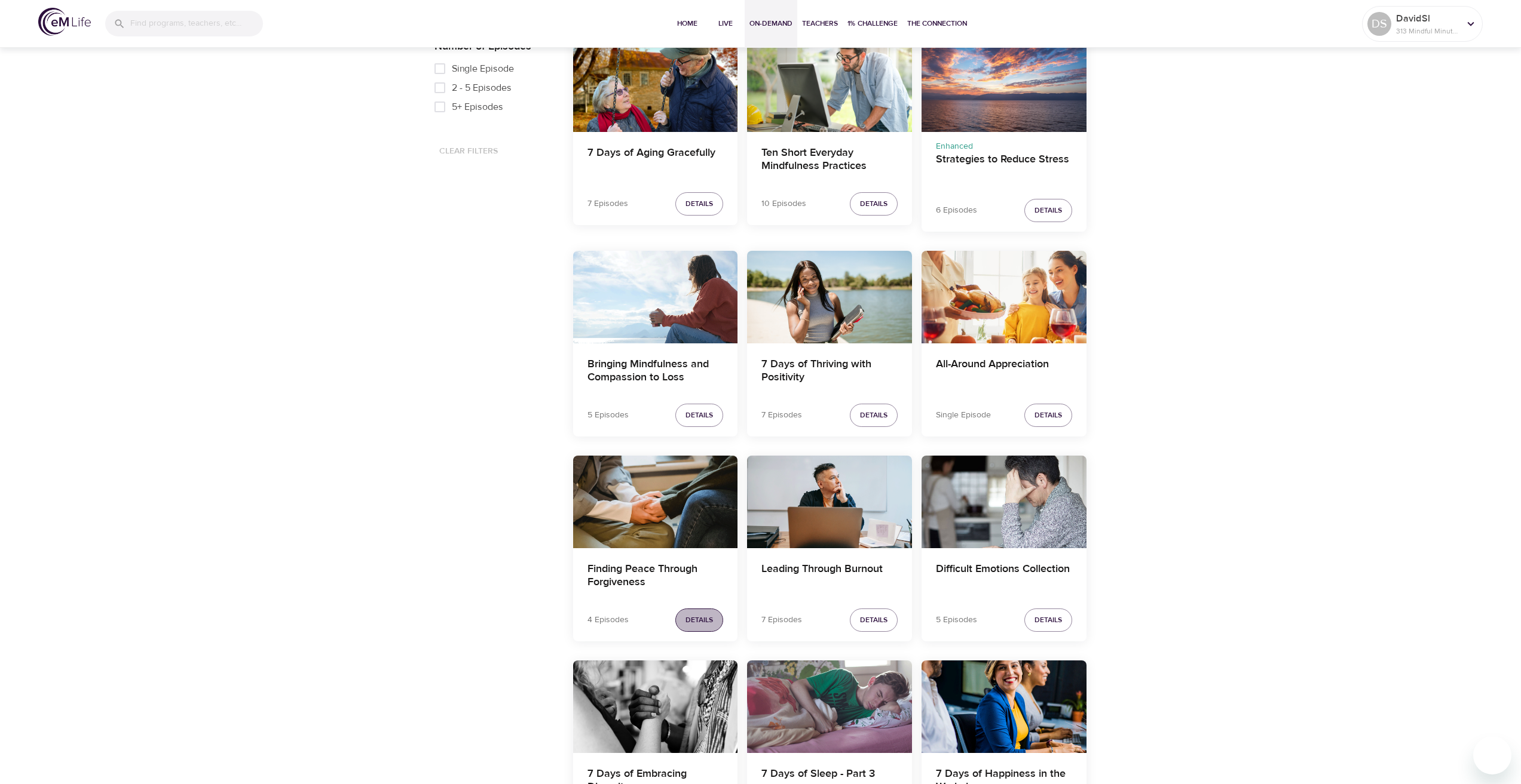
click at [689, 618] on span "Details" at bounding box center [700, 621] width 28 height 13
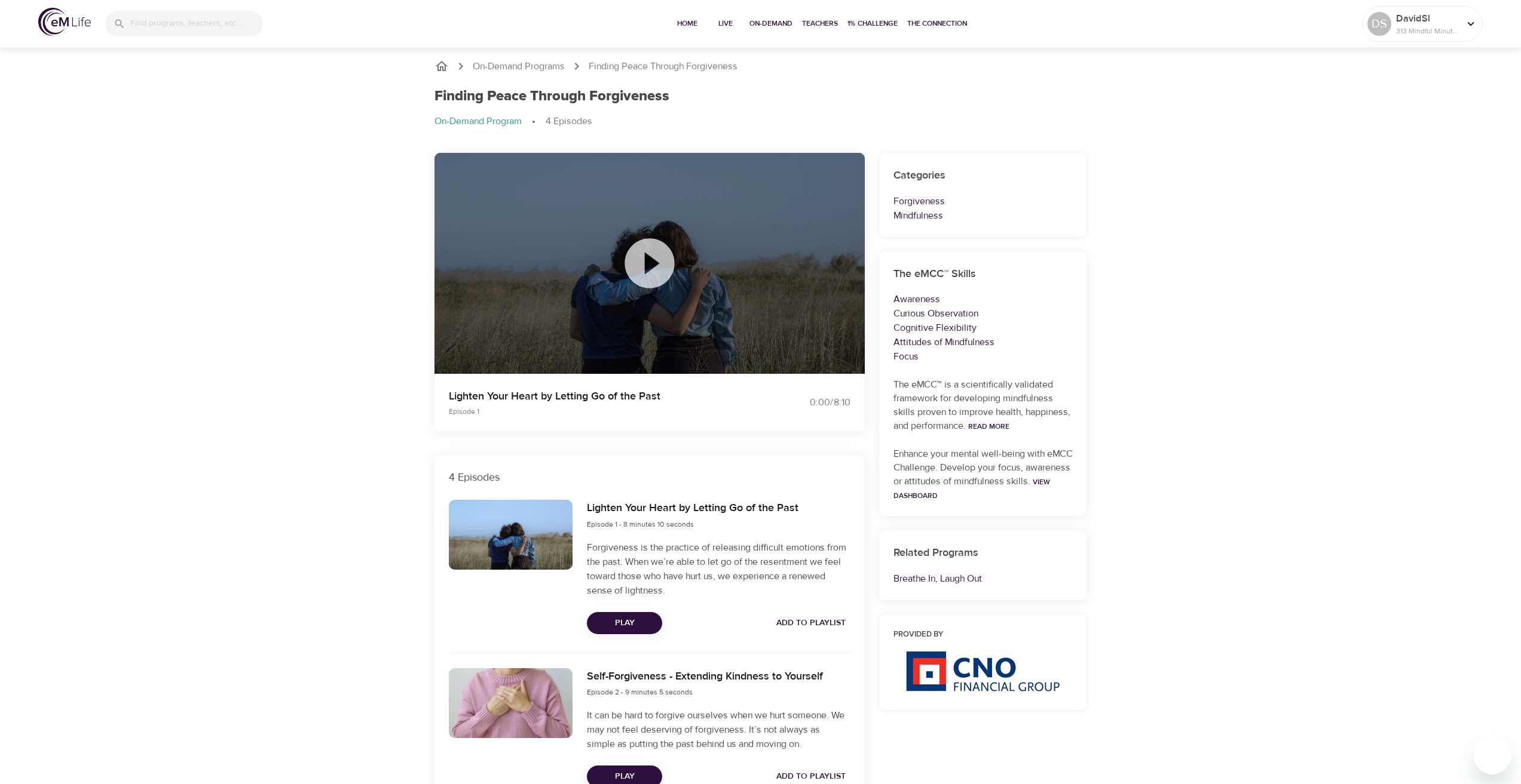
click at [658, 254] on icon at bounding box center [650, 263] width 50 height 50
click at [660, 283] on span "Play Next Episode" at bounding box center [649, 282] width 80 height 15
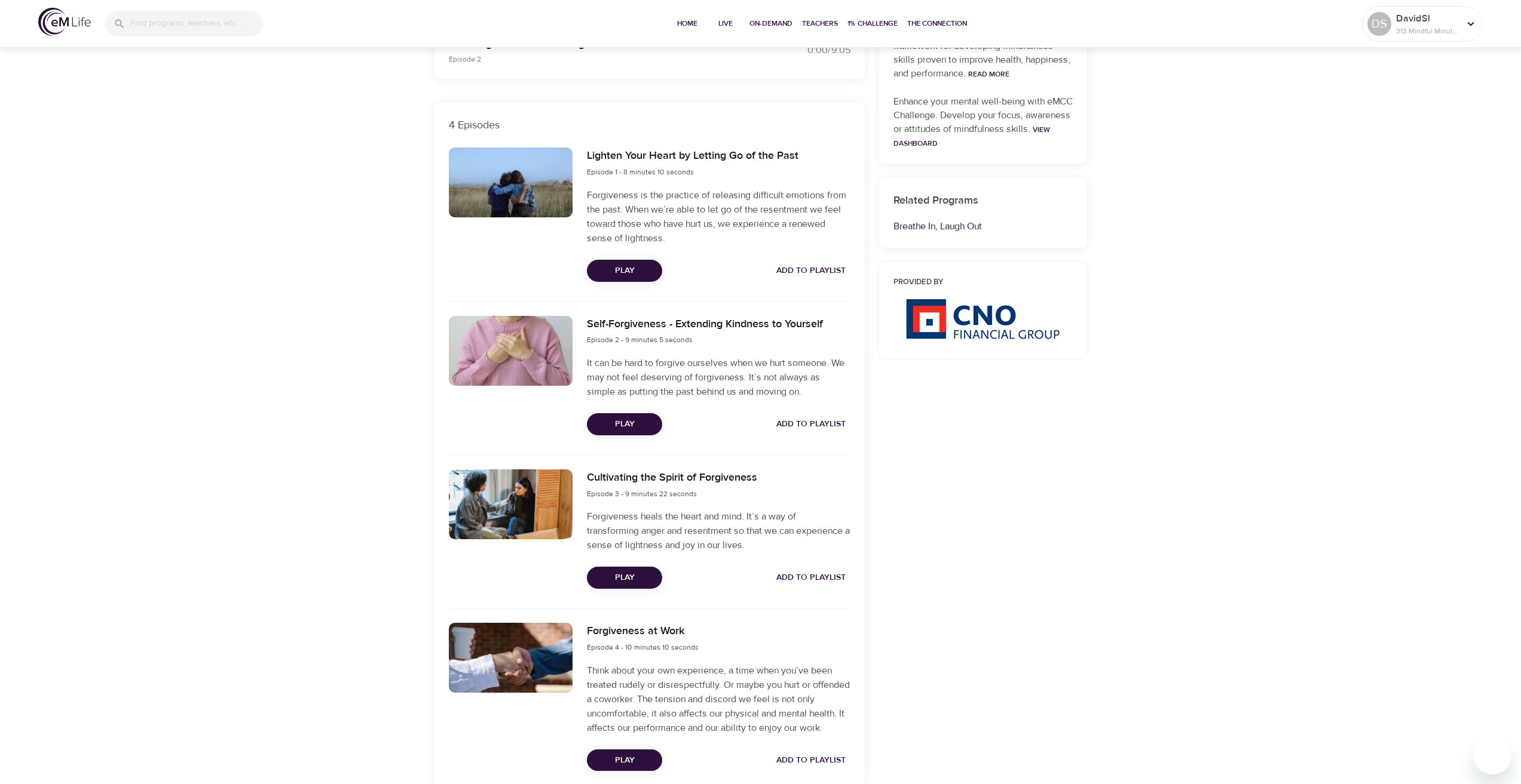
scroll to position [358, 0]
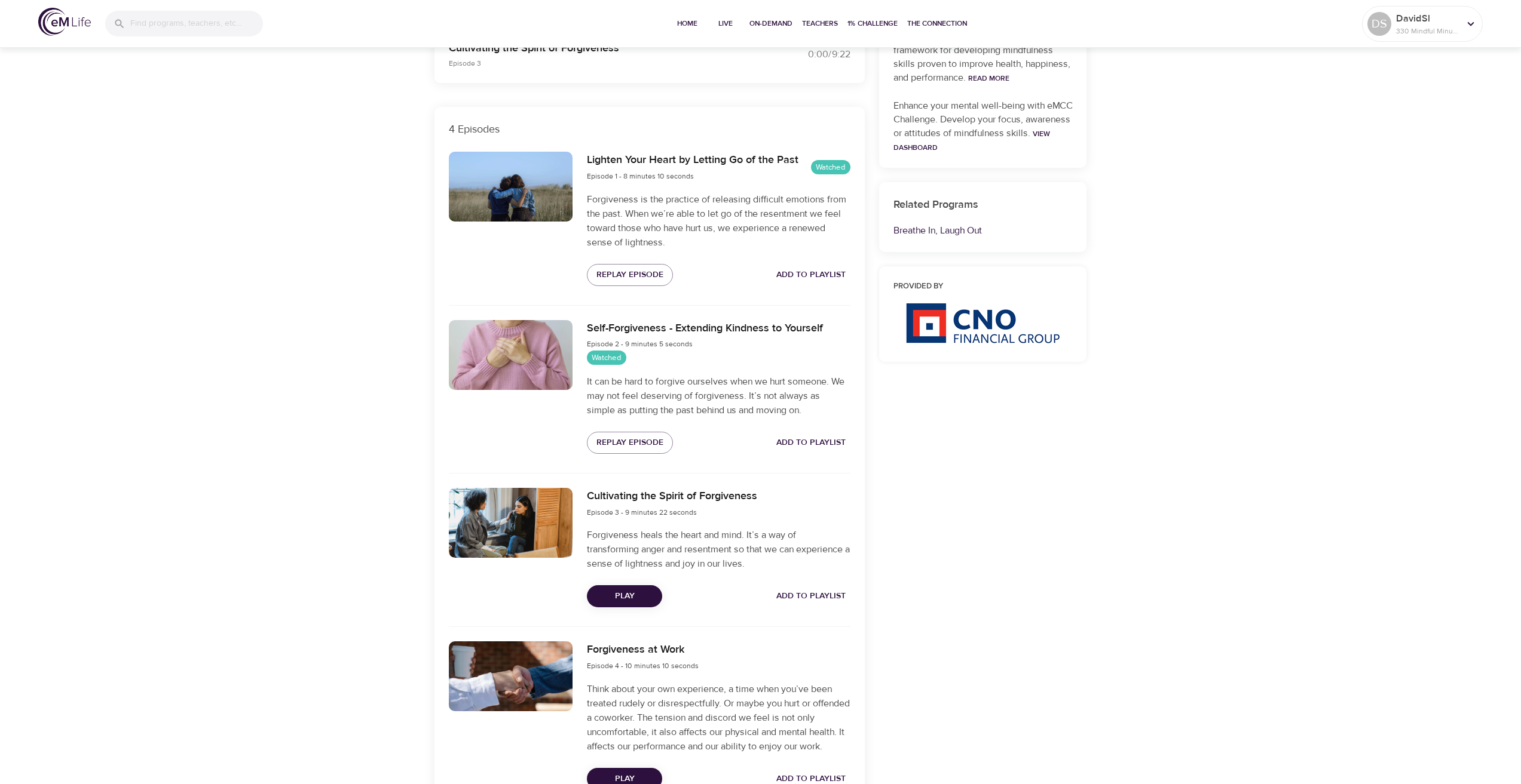
scroll to position [358, 0]
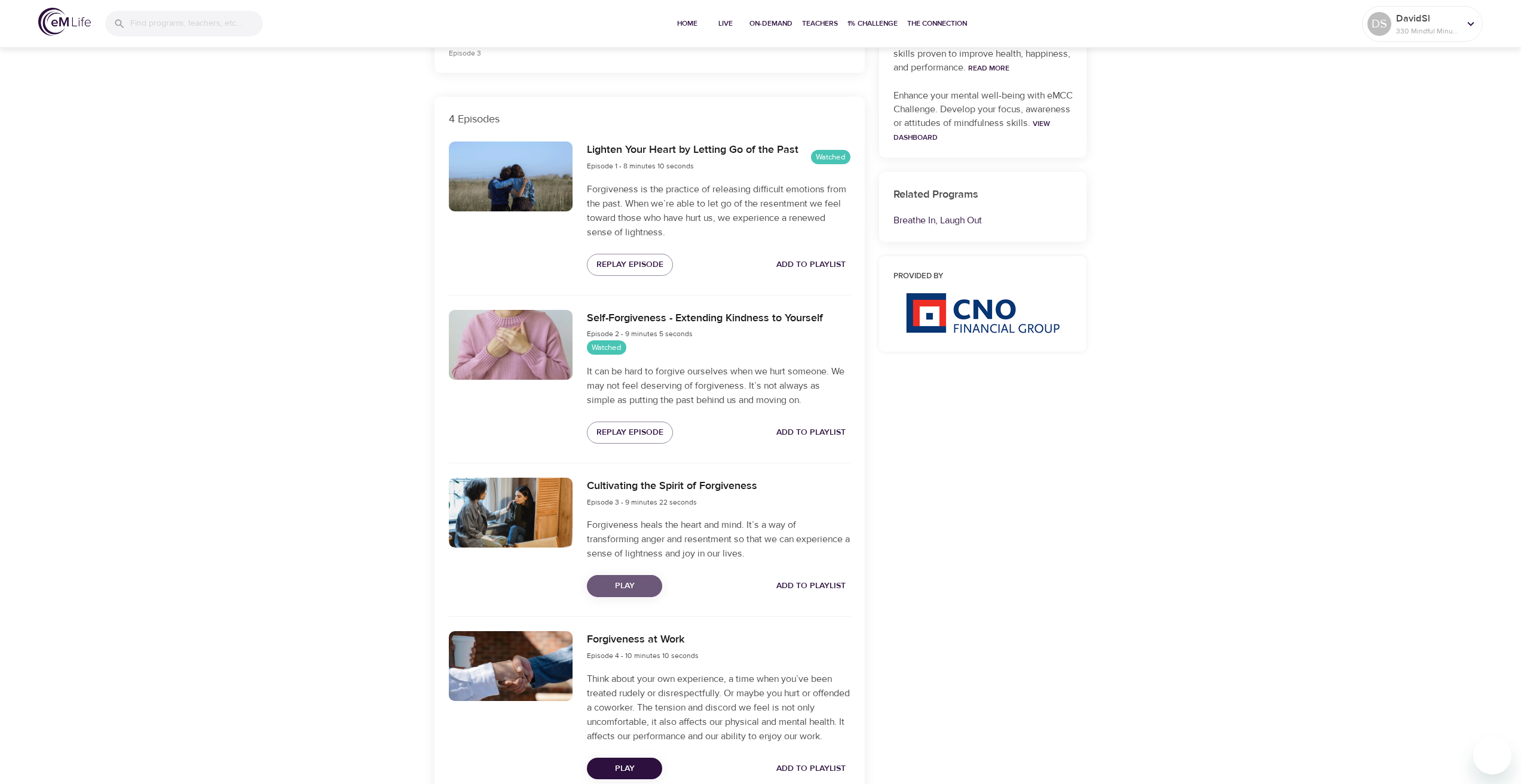
click at [639, 581] on span "Play" at bounding box center [624, 586] width 56 height 15
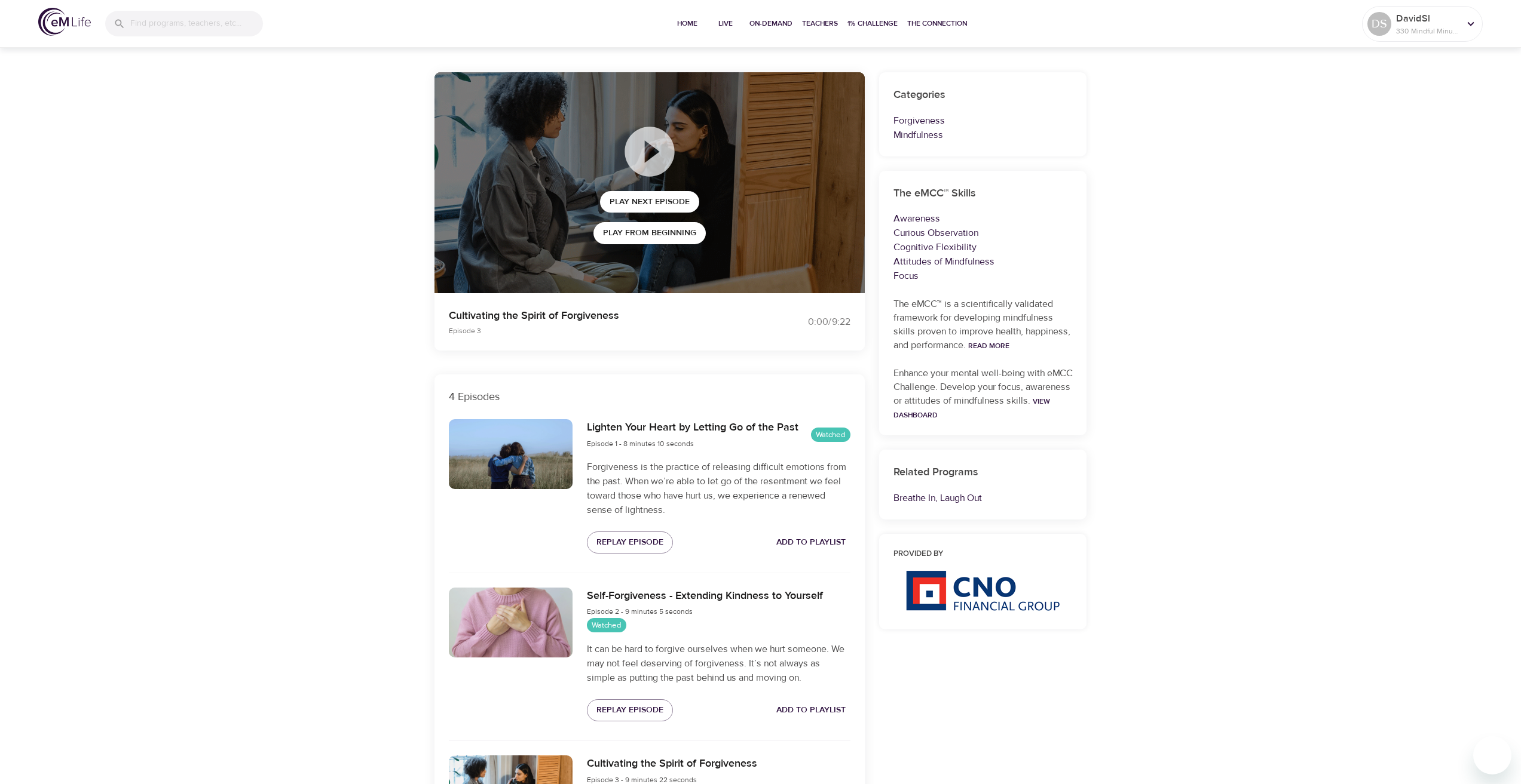
scroll to position [60, 0]
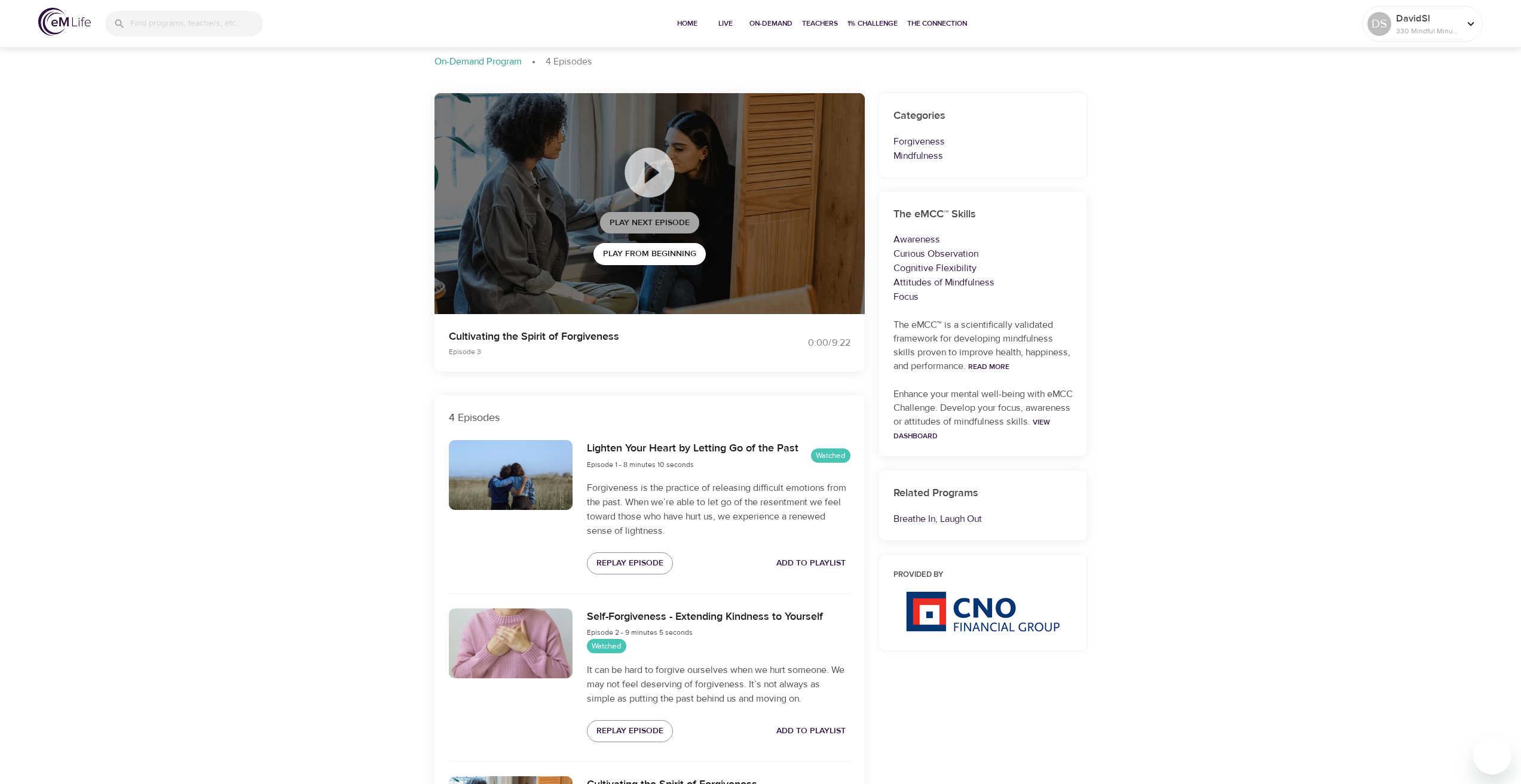
click at [650, 225] on span "Play Next Episode" at bounding box center [649, 223] width 80 height 15
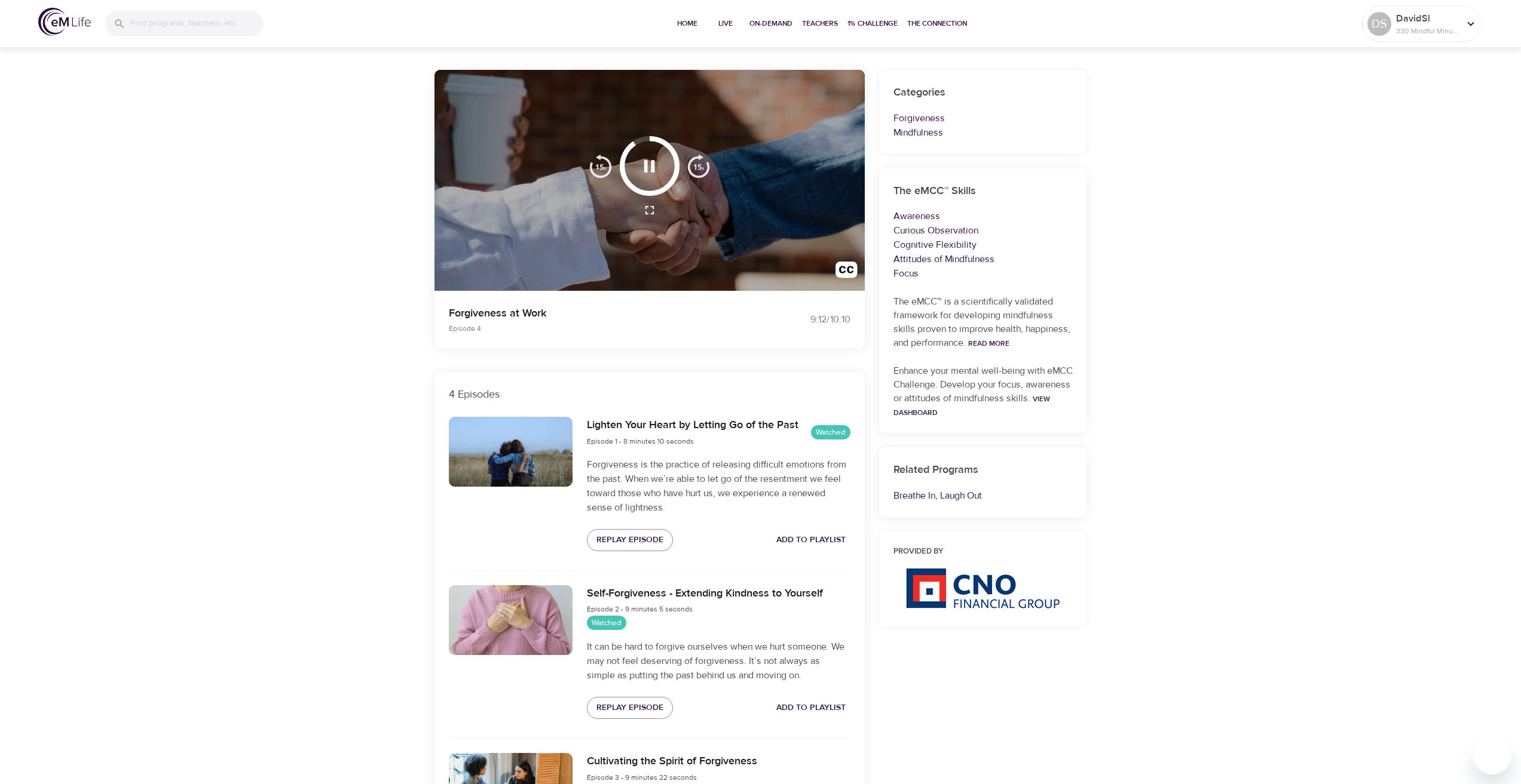
scroll to position [0, 0]
